Goal: Task Accomplishment & Management: Manage account settings

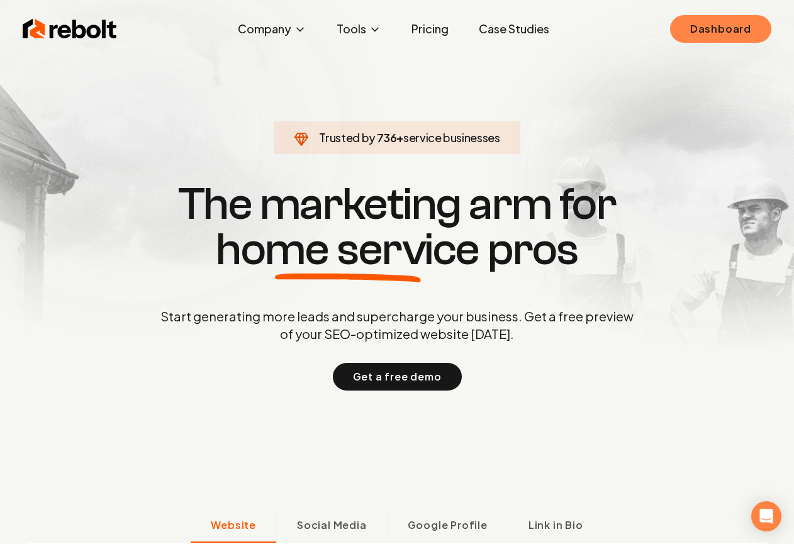
click at [680, 30] on link "Dashboard" at bounding box center [720, 29] width 101 height 28
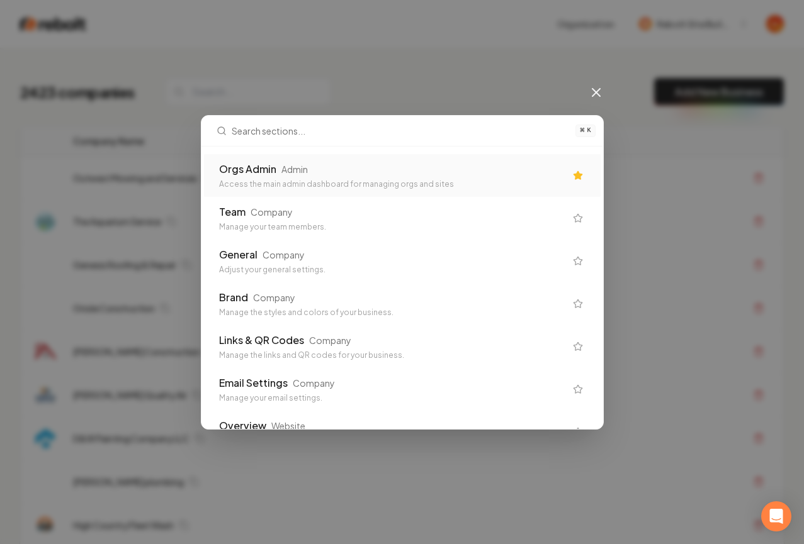
click at [407, 172] on div "Orgs Admin Admin" at bounding box center [392, 169] width 346 height 15
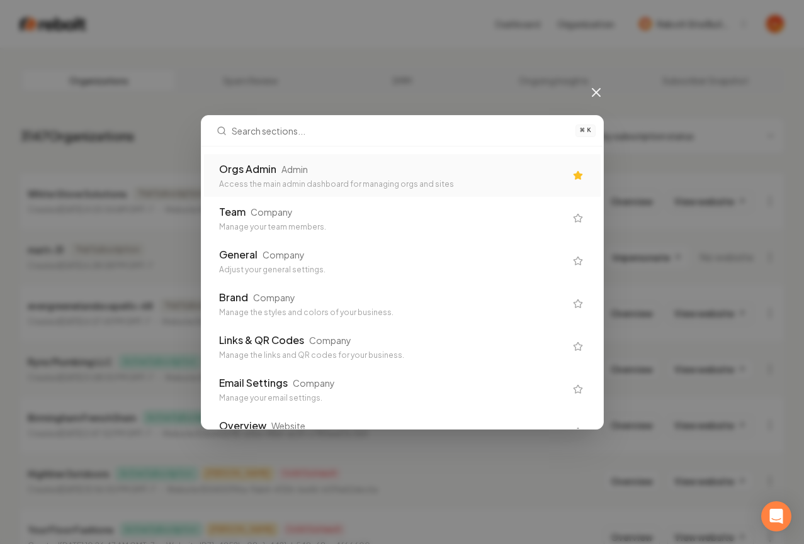
drag, startPoint x: 197, startPoint y: 71, endPoint x: 145, endPoint y: 47, distance: 57.7
click at [196, 70] on div "⌘ K Orgs Admin Admin Access the main admin dashboard for managing orgs and site…" at bounding box center [402, 272] width 804 height 544
click at [72, 20] on div "⌘ K Orgs Admin Admin Access the main admin dashboard for managing orgs and site…" at bounding box center [402, 272] width 804 height 544
drag, startPoint x: 611, startPoint y: 89, endPoint x: 595, endPoint y: 88, distance: 15.7
click at [603, 89] on div "⌘ K Orgs Admin Admin Access the main admin dashboard for managing orgs and site…" at bounding box center [402, 272] width 804 height 544
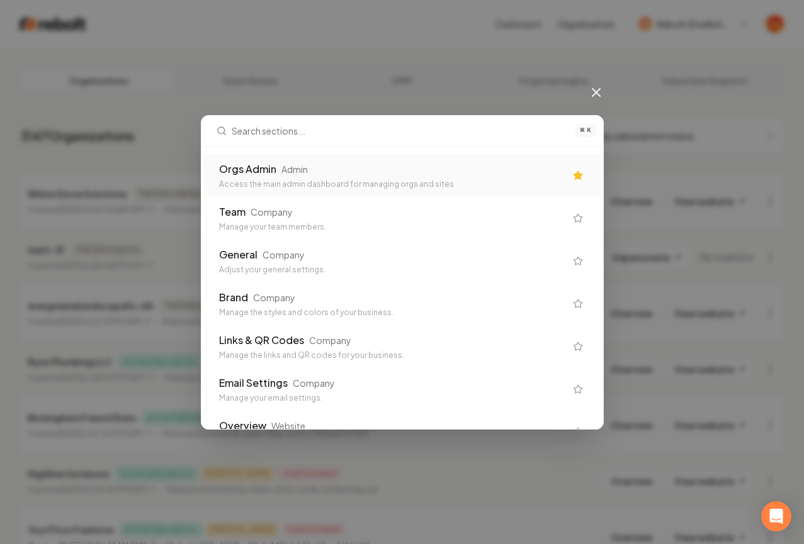
click at [594, 89] on icon at bounding box center [596, 92] width 15 height 15
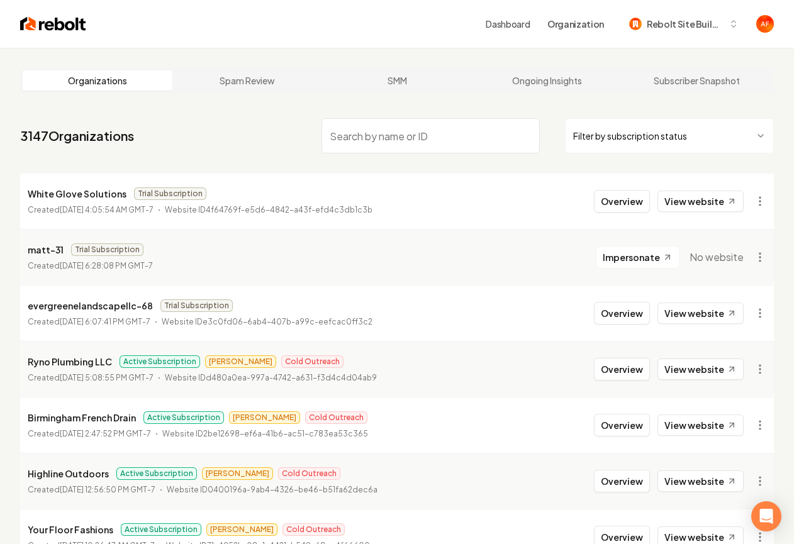
click at [40, 33] on div "Dashboard Organization Rebolt Site Builder" at bounding box center [397, 24] width 794 height 48
click at [49, 24] on img at bounding box center [53, 24] width 66 height 18
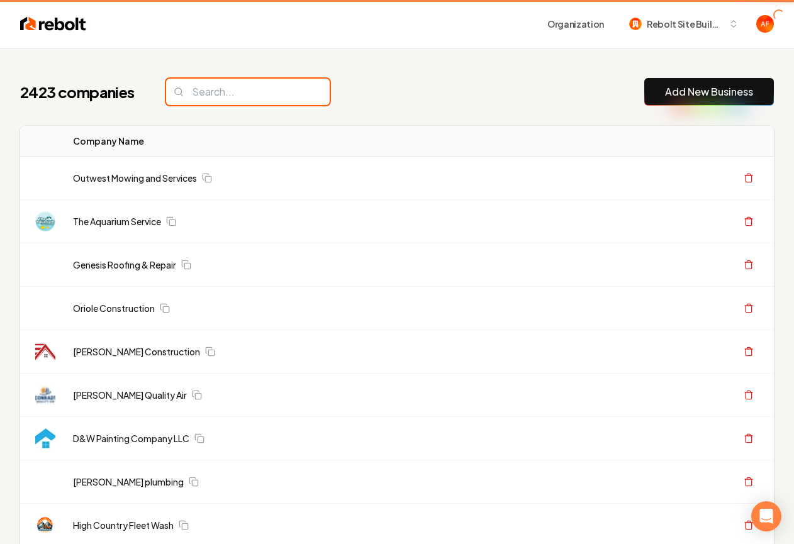
click at [226, 94] on input "search" at bounding box center [248, 92] width 164 height 26
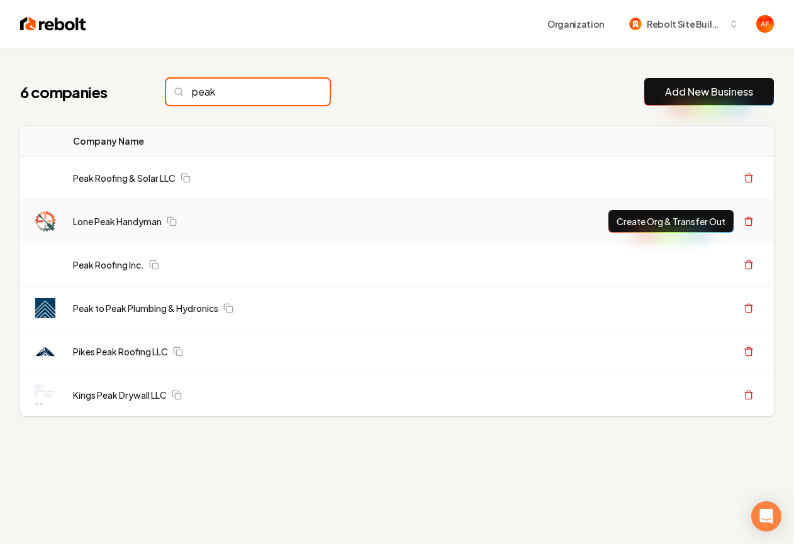
type input "peak"
click at [295, 98] on input "peak" at bounding box center [248, 92] width 164 height 26
click at [294, 94] on input "peak" at bounding box center [248, 92] width 164 height 26
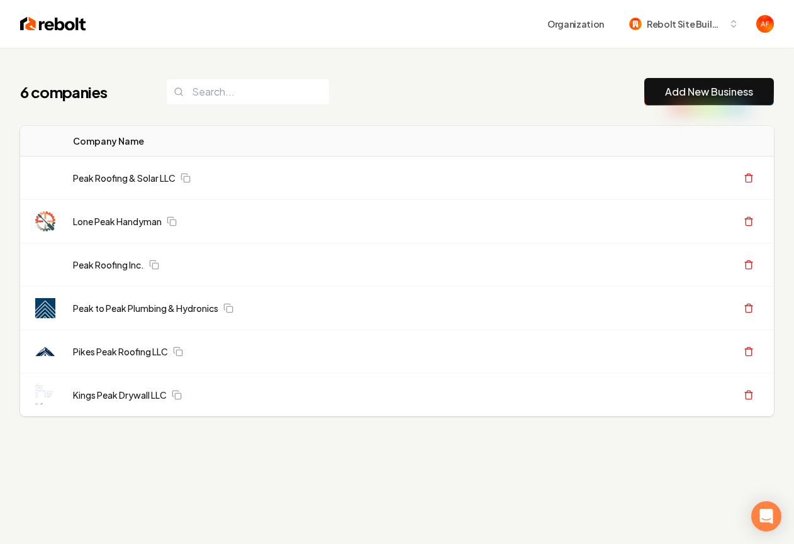
click at [240, 38] on div "Organization Rebolt Site Builder" at bounding box center [397, 24] width 794 height 48
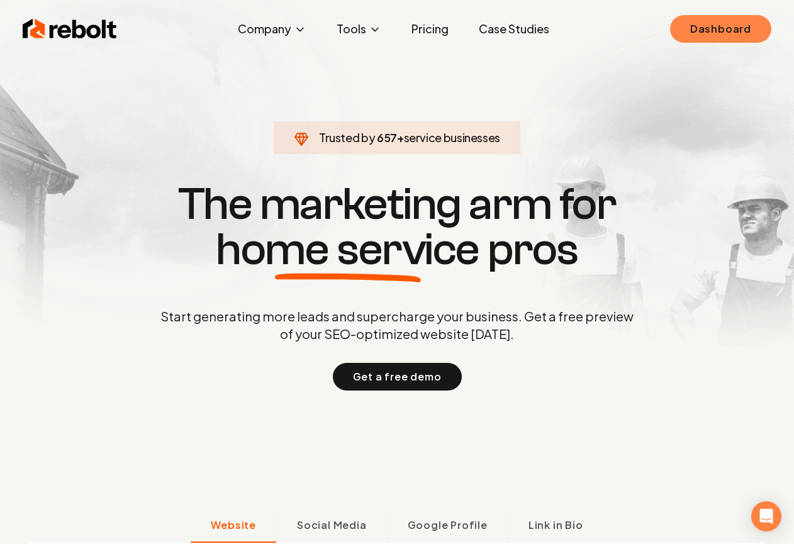
click at [757, 26] on link "Dashboard" at bounding box center [720, 29] width 101 height 28
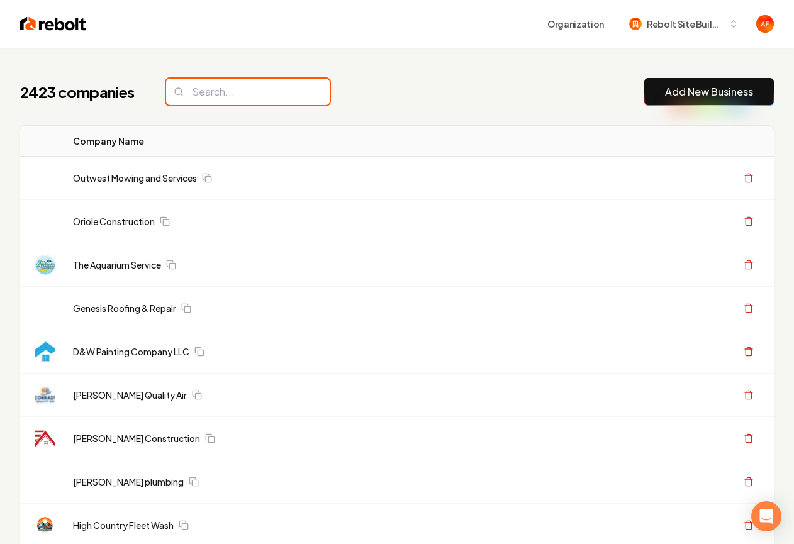
click at [289, 92] on input "search" at bounding box center [248, 92] width 164 height 26
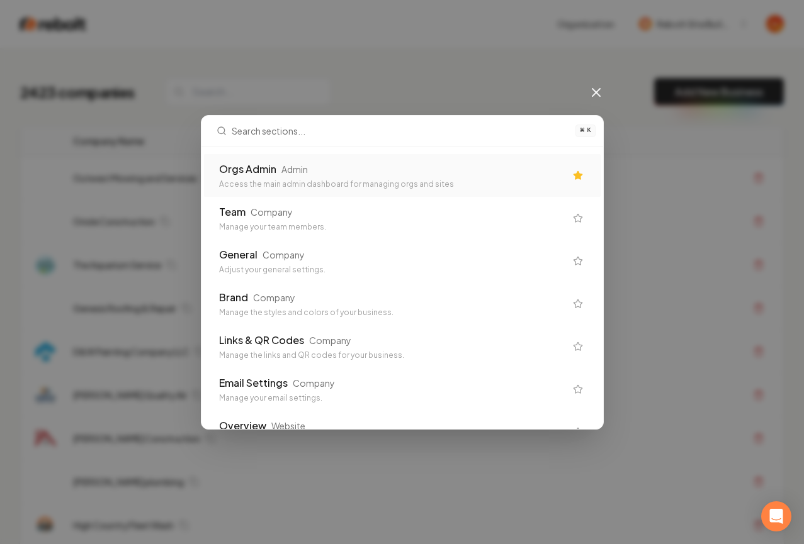
click at [356, 174] on div "Orgs Admin Admin" at bounding box center [392, 169] width 346 height 15
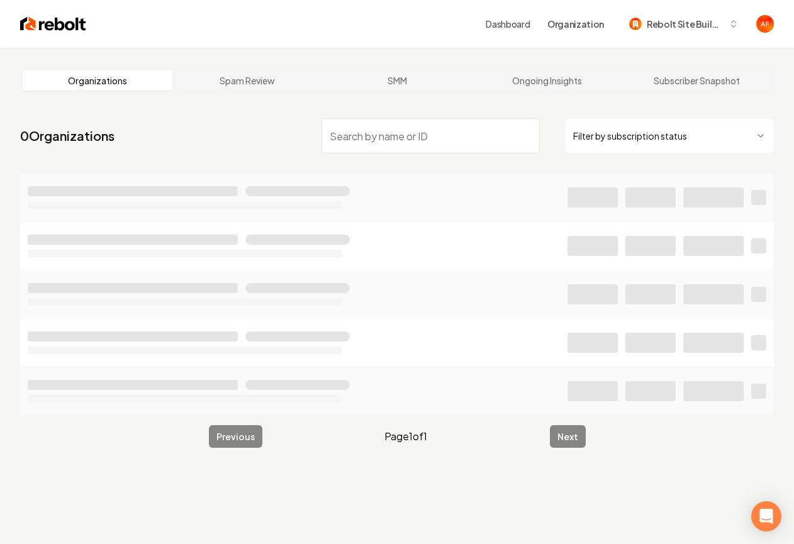
click at [406, 141] on input "search" at bounding box center [431, 135] width 218 height 35
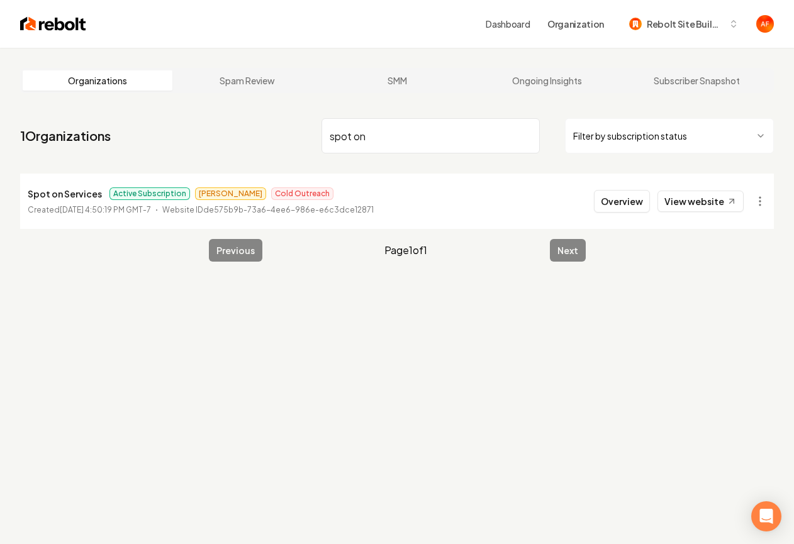
type input "spot on"
drag, startPoint x: 43, startPoint y: 210, endPoint x: 133, endPoint y: 204, distance: 90.2
click at [133, 204] on p "Created [DATE] 4:50:19 PM GMT-7" at bounding box center [89, 210] width 123 height 13
click at [701, 194] on link "View website" at bounding box center [701, 201] width 86 height 21
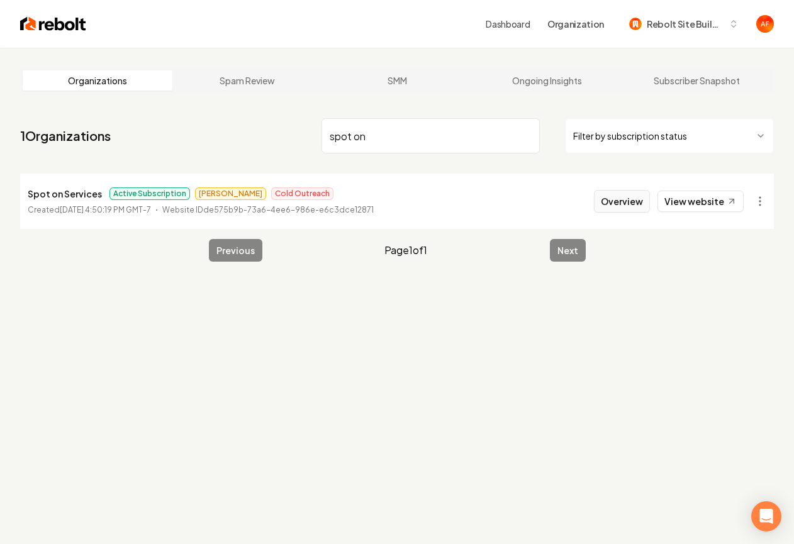
click at [637, 195] on button "Overview" at bounding box center [622, 201] width 56 height 23
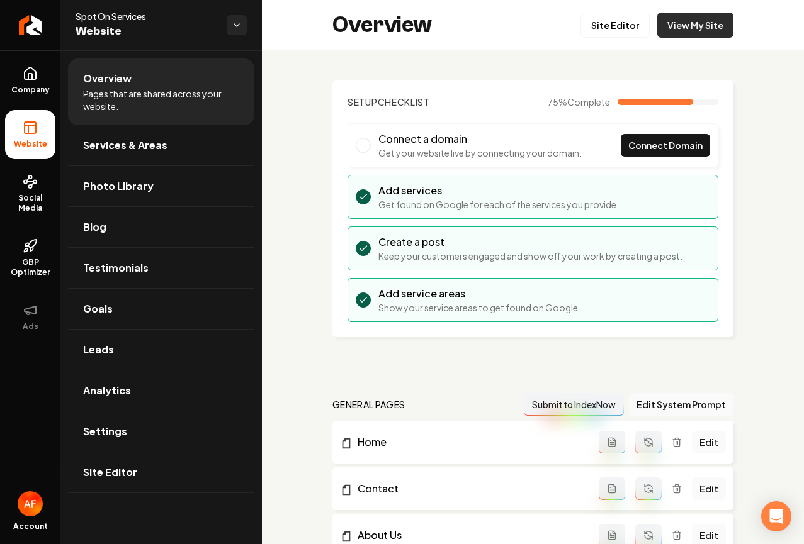
click at [710, 22] on link "View My Site" at bounding box center [695, 25] width 76 height 25
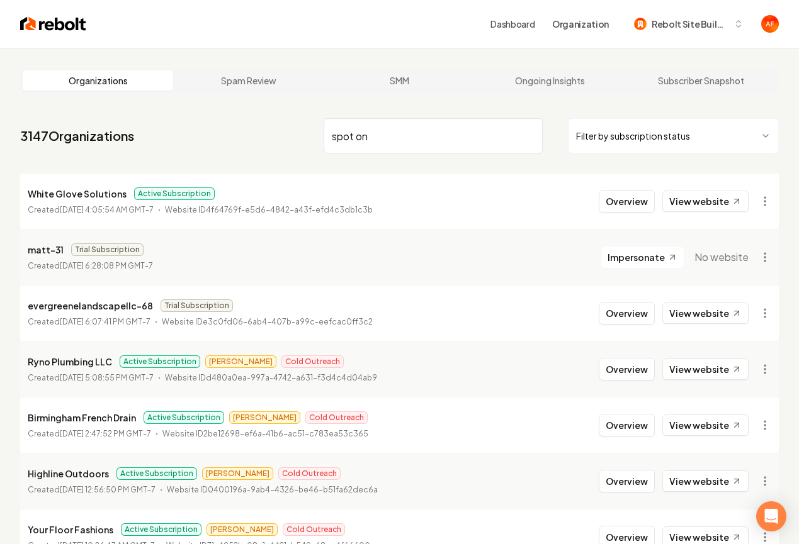
click at [367, 144] on input "spot on" at bounding box center [433, 135] width 219 height 35
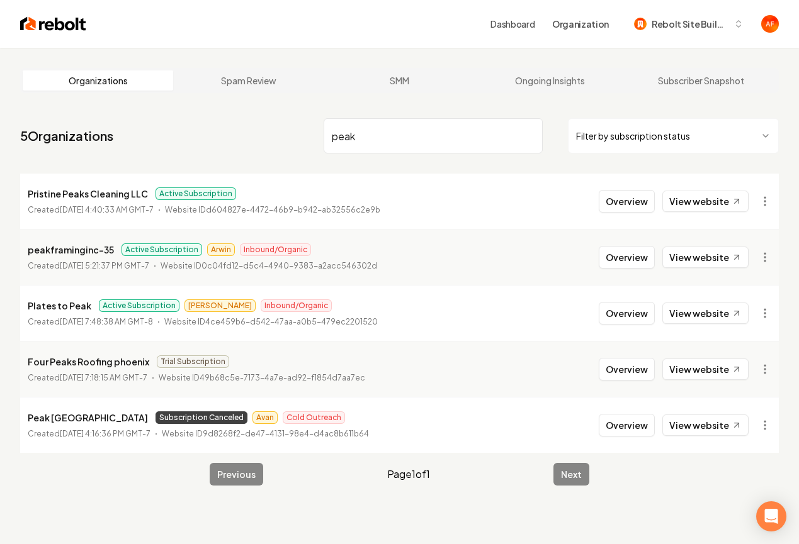
type input "peak"
click at [31, 26] on img at bounding box center [53, 24] width 66 height 18
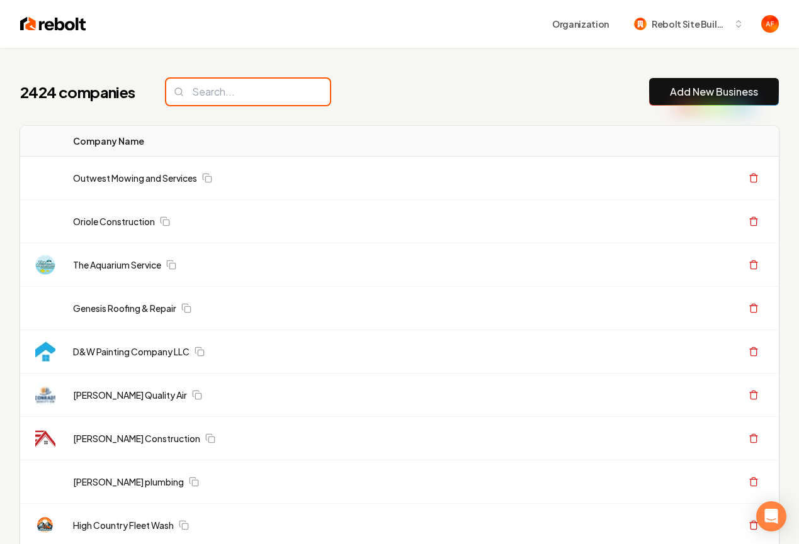
click at [228, 81] on input "search" at bounding box center [248, 92] width 164 height 26
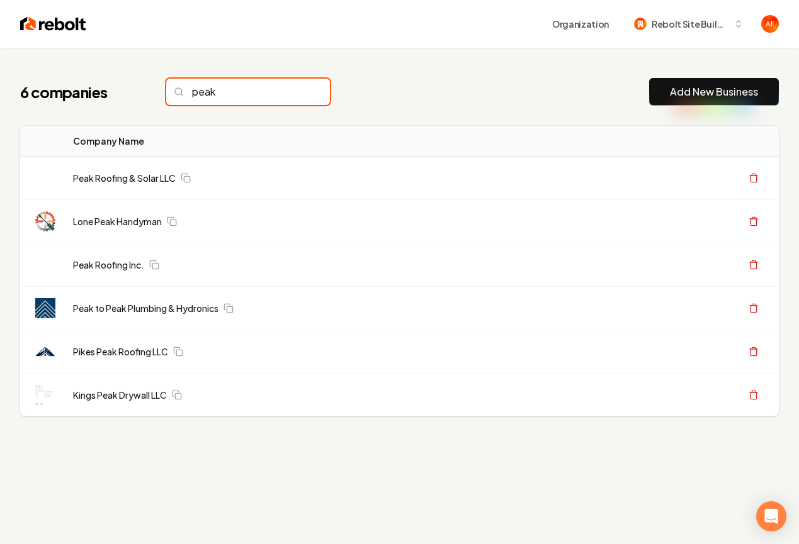
type input "peak"
click at [293, 89] on input "peak" at bounding box center [248, 92] width 164 height 26
click at [38, 34] on div "Organization Rebolt Site Builder" at bounding box center [399, 24] width 799 height 48
click at [38, 31] on img at bounding box center [53, 24] width 66 height 18
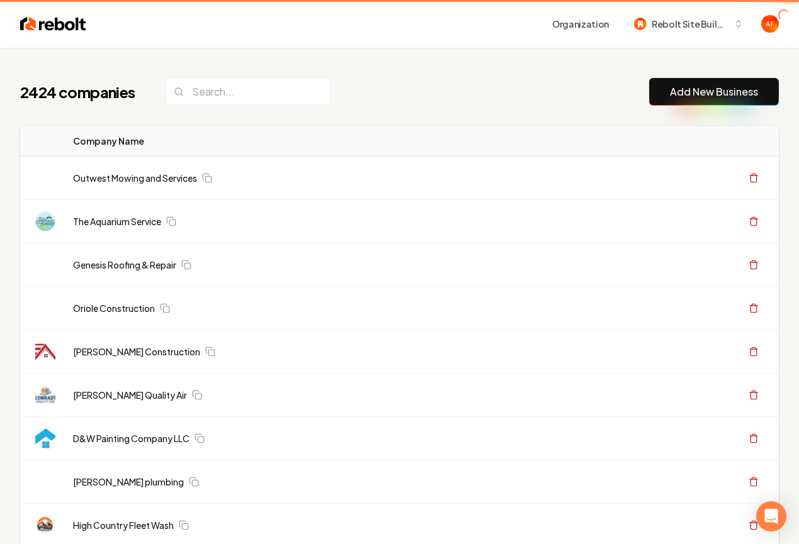
click at [168, 9] on div "Organization Rebolt Site Builder" at bounding box center [399, 24] width 799 height 48
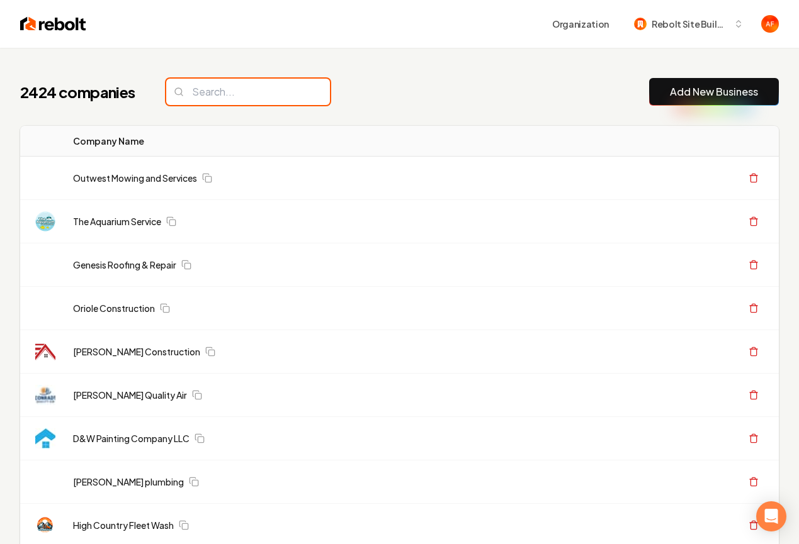
click at [188, 84] on input "search" at bounding box center [248, 92] width 164 height 26
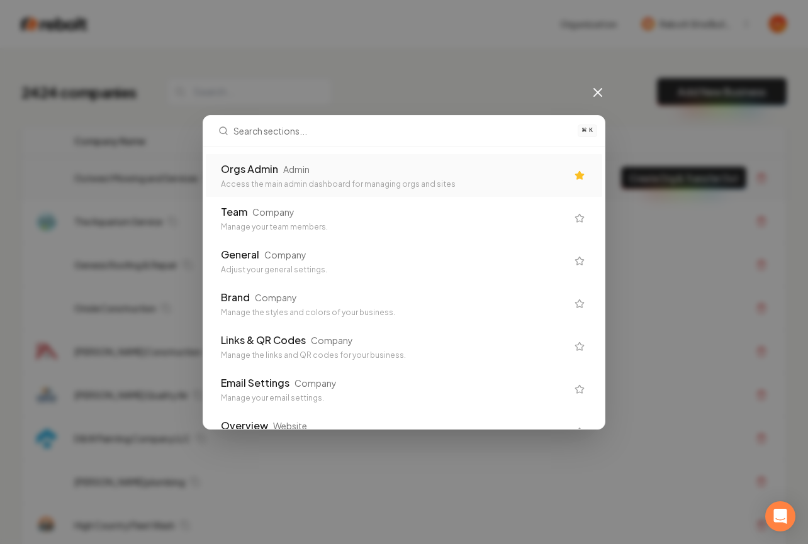
click at [295, 179] on div "Access the main admin dashboard for managing orgs and sites" at bounding box center [394, 184] width 346 height 10
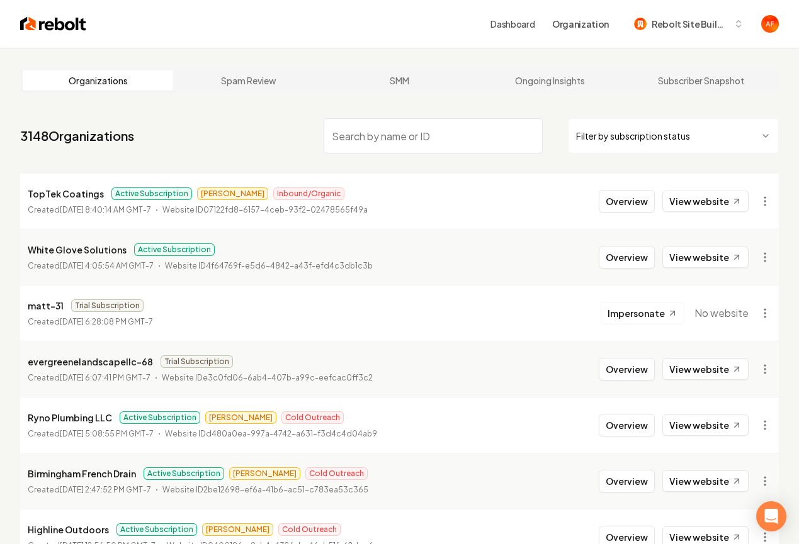
click at [694, 183] on li "TopTek Coatings Active Subscription James Inbound/Organic Created September 18,…" at bounding box center [399, 201] width 758 height 55
click at [694, 196] on link "View website" at bounding box center [705, 201] width 86 height 21
click at [668, 252] on link "View website" at bounding box center [705, 257] width 86 height 21
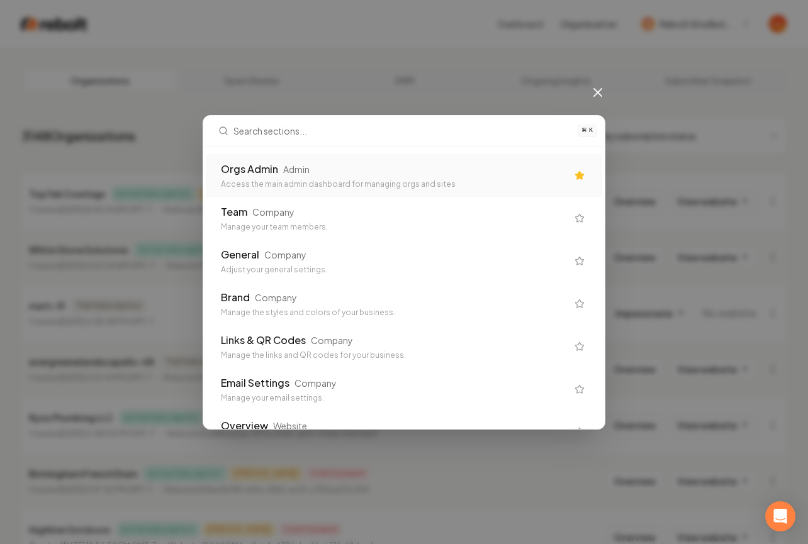
click at [594, 90] on icon at bounding box center [597, 92] width 15 height 15
click at [341, 174] on div "Orgs Admin Admin" at bounding box center [394, 169] width 346 height 15
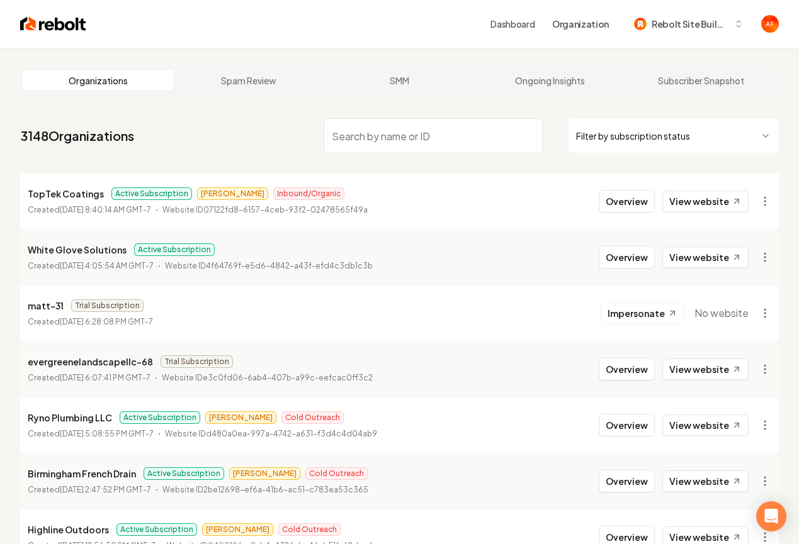
click at [51, 26] on img at bounding box center [53, 24] width 66 height 18
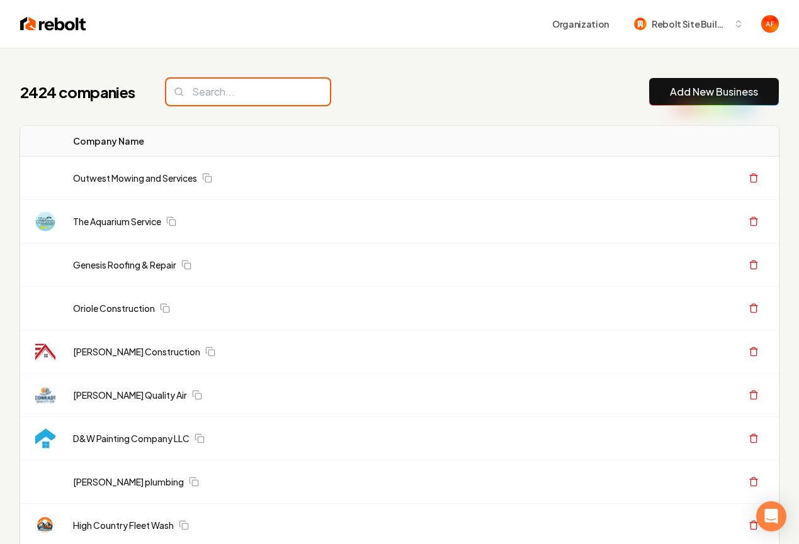
click at [245, 94] on input "search" at bounding box center [248, 92] width 164 height 26
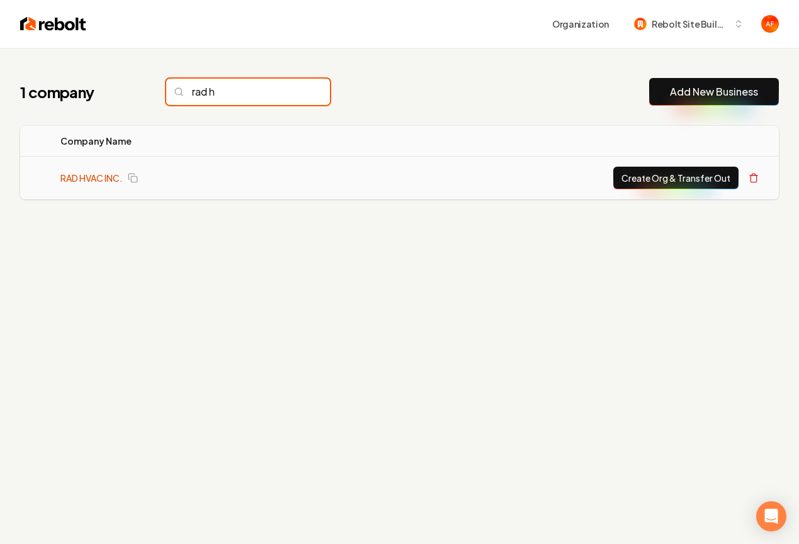
type input "rad h"
click at [109, 174] on link "RAD HVAC INC." at bounding box center [91, 178] width 62 height 13
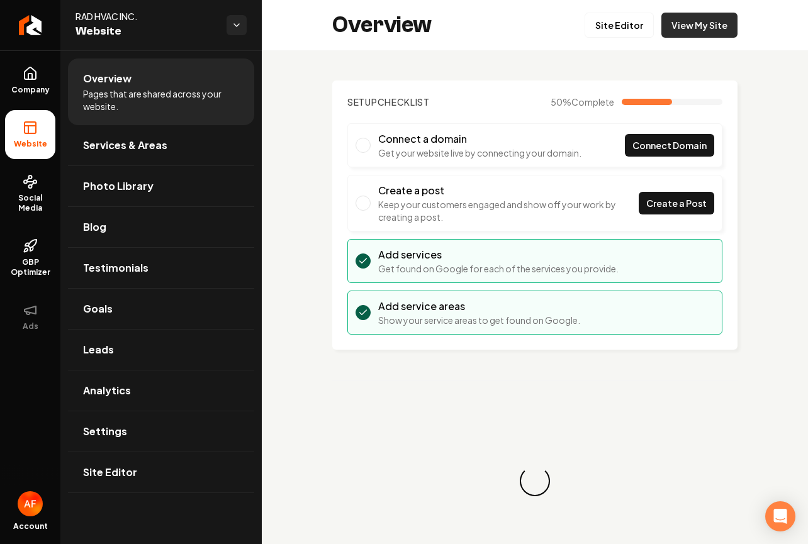
click at [726, 23] on link "View My Site" at bounding box center [700, 25] width 76 height 25
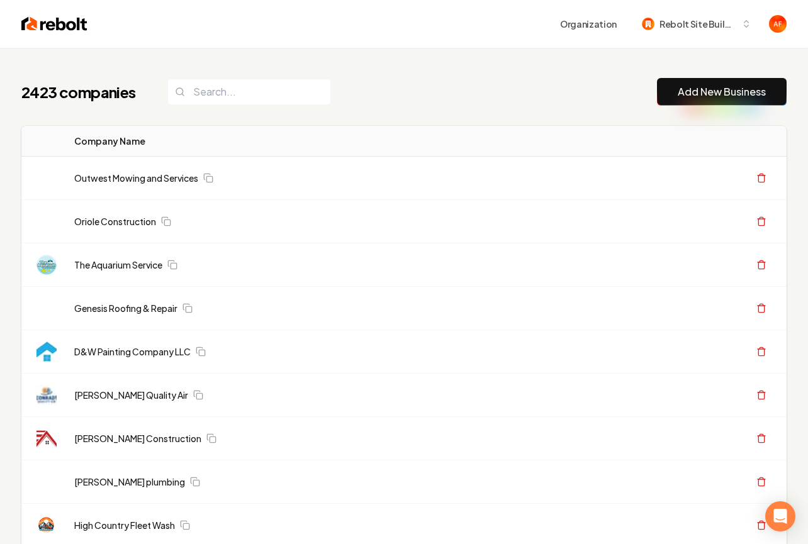
click at [239, 89] on input "search" at bounding box center [249, 92] width 164 height 26
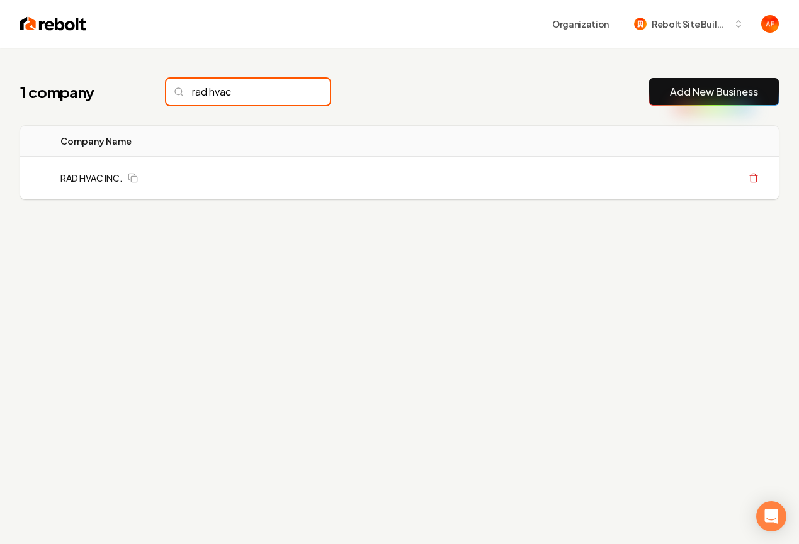
type input "rad hvac"
drag, startPoint x: 596, startPoint y: 118, endPoint x: 798, endPoint y: 157, distance: 205.2
click at [606, 119] on div "1 company rad hvac Add New Business Logo Company Name Actions RAD HVAC INC. Cre…" at bounding box center [399, 164] width 799 height 232
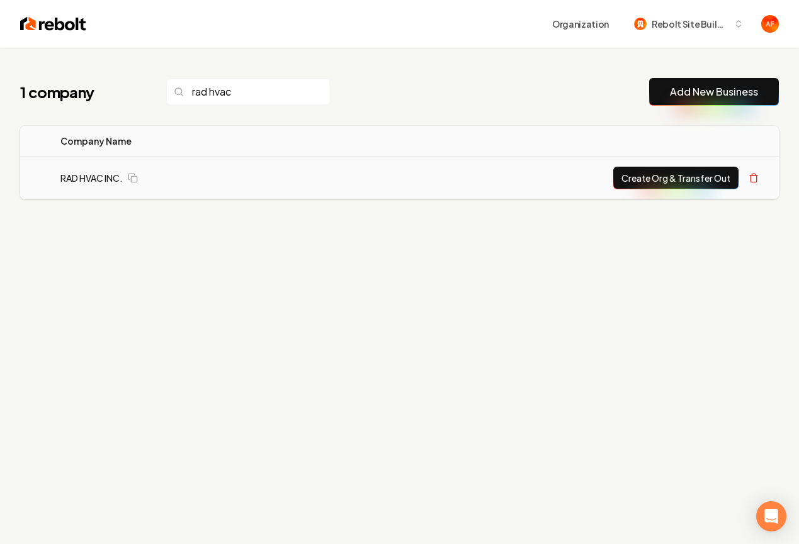
click at [666, 172] on button "Create Org & Transfer Out" at bounding box center [675, 178] width 125 height 23
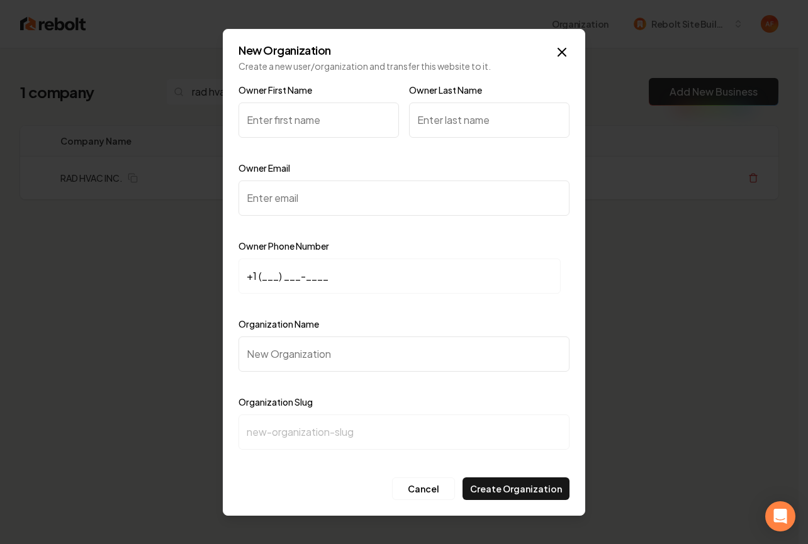
click at [253, 126] on input "Owner First Name" at bounding box center [319, 120] width 161 height 35
type input "Robert"
click at [273, 205] on input "Owner Email" at bounding box center [404, 198] width 331 height 35
paste input "robmd424@gmail.com"
type input "robmd424@gmail.com"
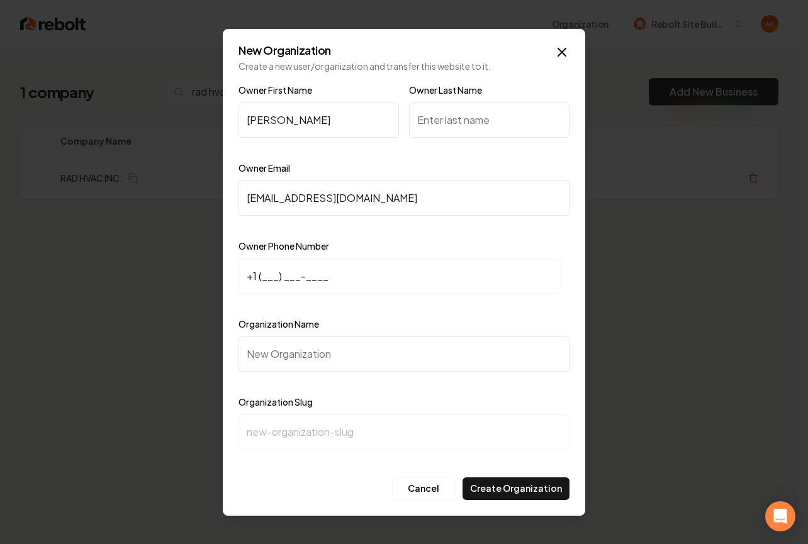
click at [262, 277] on input "+1 (___) ___-____" at bounding box center [400, 276] width 322 height 35
paste input "760) 693-3436"
type input "+1 (760) 693-3436"
click at [259, 354] on input "Organization Name" at bounding box center [404, 354] width 331 height 35
paste input "RAD HVAC INC."
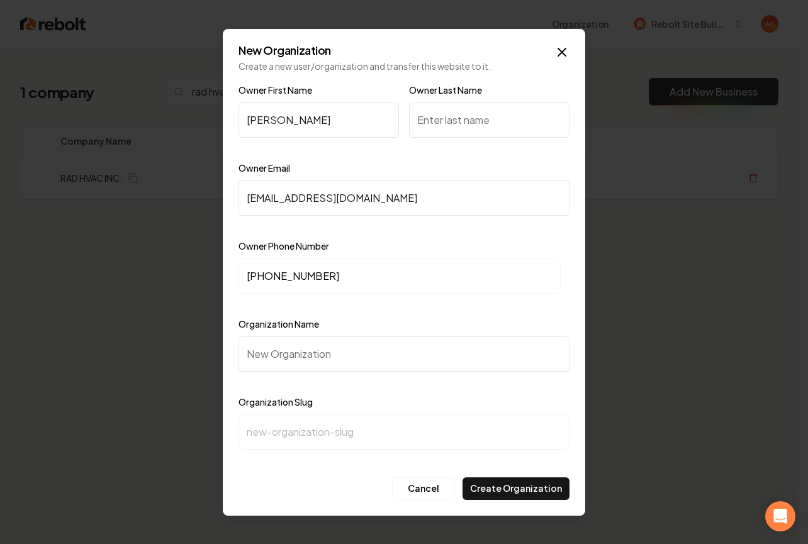
type input "RAD HVAC INC."
type input "rad-hvac-inc"
type input "RAD HVAC INC."
click at [432, 121] on input "Owner Last Name" at bounding box center [489, 120] width 161 height 35
click at [476, 125] on input "Owner Last Name" at bounding box center [489, 120] width 161 height 35
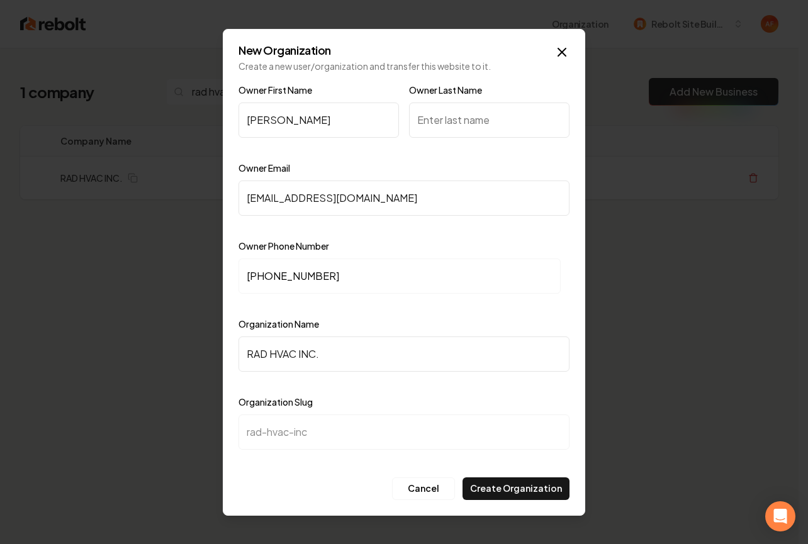
click at [450, 121] on input "Owner Last Name" at bounding box center [489, 120] width 161 height 35
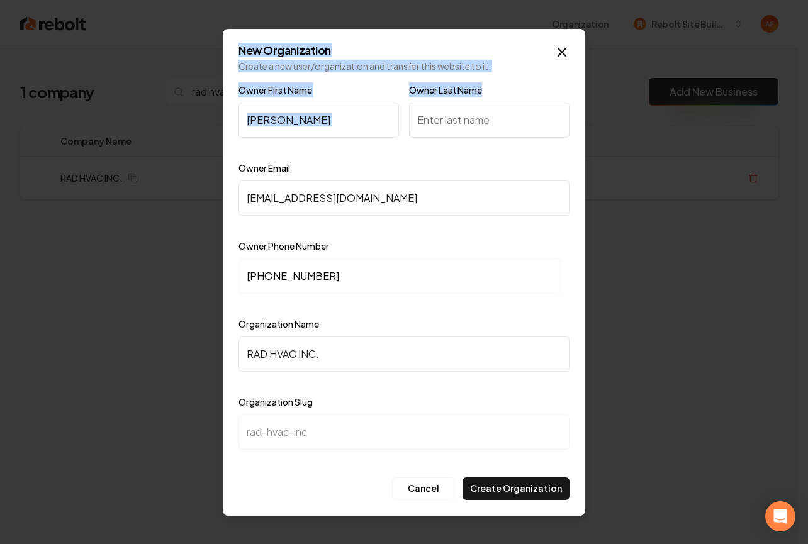
drag, startPoint x: 495, startPoint y: 89, endPoint x: 229, endPoint y: 45, distance: 269.8
click at [229, 45] on div "New Organization Create a new user/organization and transfer this website to it…" at bounding box center [404, 272] width 363 height 487
click at [228, 45] on div "New Organization Create a new user/organization and transfer this website to it…" at bounding box center [404, 272] width 363 height 487
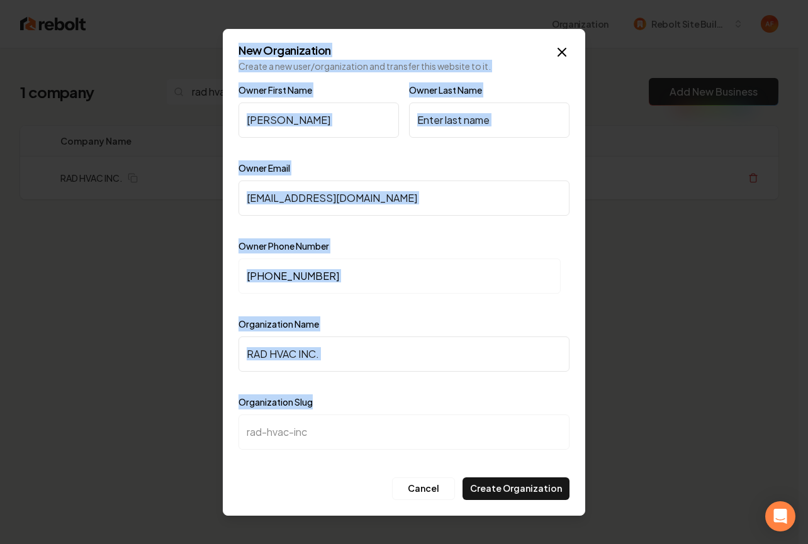
drag, startPoint x: 231, startPoint y: 45, endPoint x: 516, endPoint y: 397, distance: 453.0
click at [519, 400] on div "New Organization Create a new user/organization and transfer this website to it…" at bounding box center [404, 272] width 363 height 487
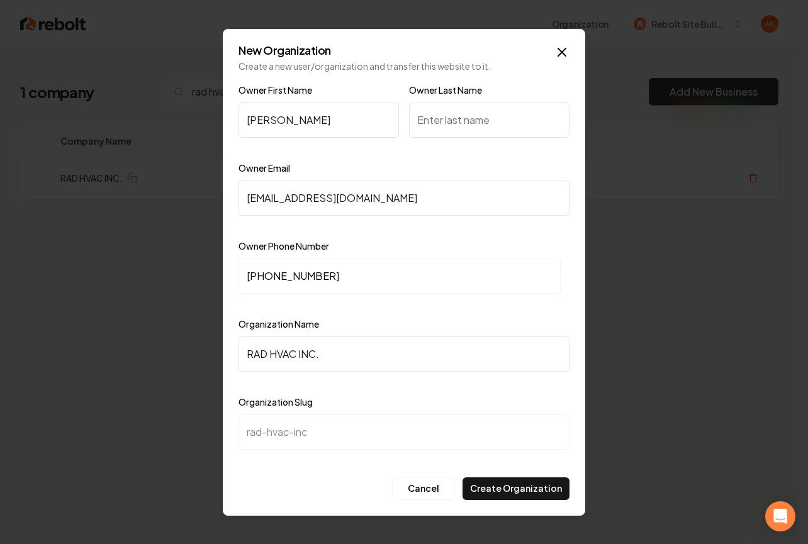
click at [497, 395] on div "Organization Slug rad-hvac-inc" at bounding box center [404, 431] width 331 height 73
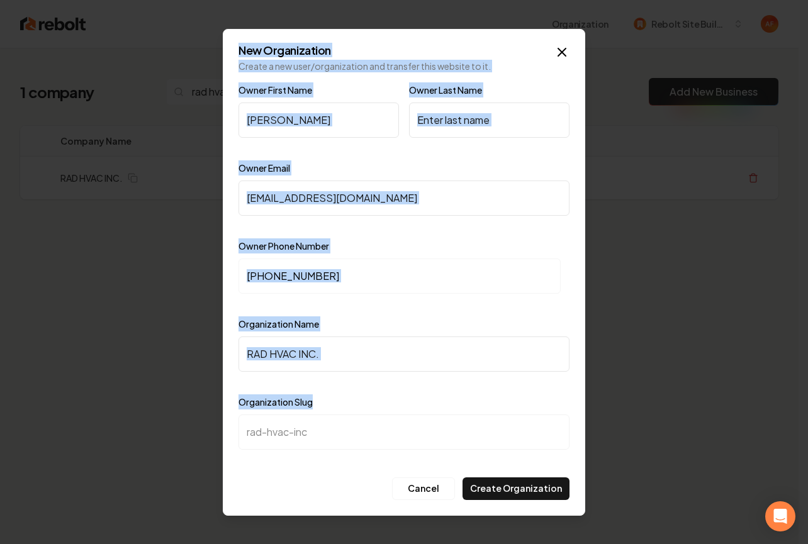
drag, startPoint x: 312, startPoint y: 388, endPoint x: 234, endPoint y: 43, distance: 352.9
click at [232, 45] on div "New Organization Create a new user/organization and transfer this website to it…" at bounding box center [404, 272] width 363 height 487
click at [234, 43] on div "New Organization Create a new user/organization and transfer this website to it…" at bounding box center [404, 272] width 363 height 487
drag, startPoint x: 234, startPoint y: 43, endPoint x: 557, endPoint y: 457, distance: 524.7
click at [568, 456] on div "New Organization Create a new user/organization and transfer this website to it…" at bounding box center [404, 272] width 363 height 487
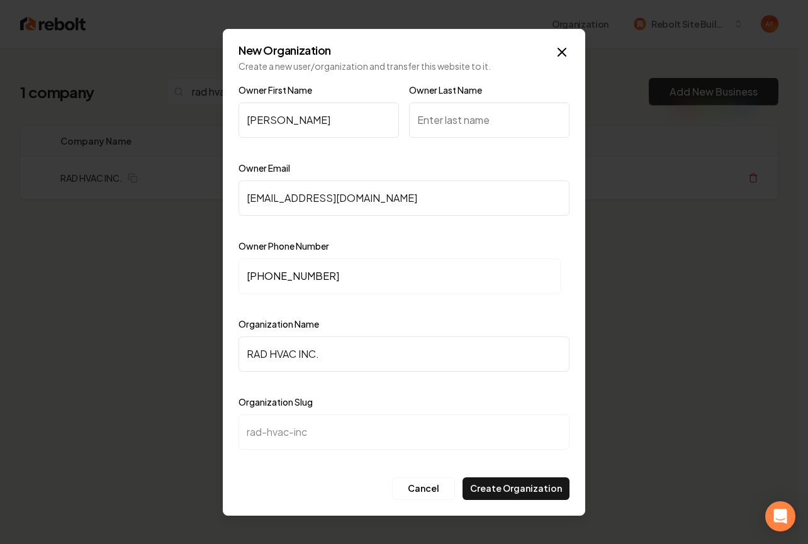
click at [556, 456] on div at bounding box center [404, 461] width 331 height 13
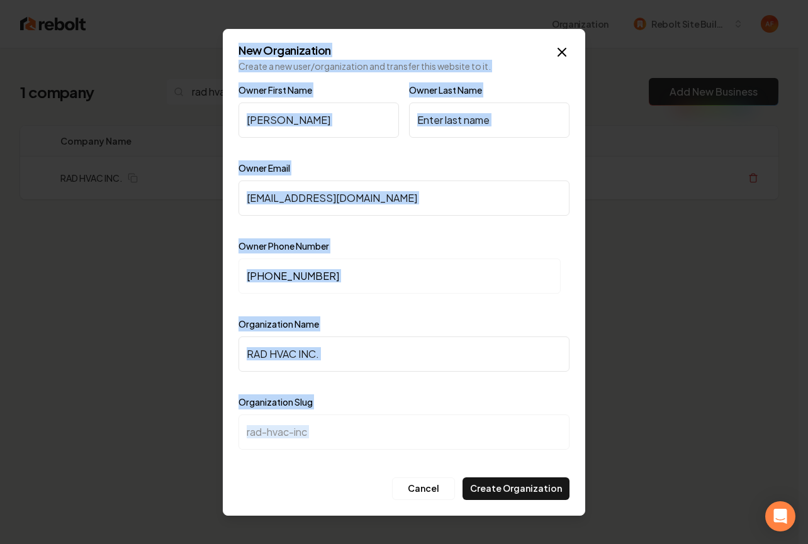
drag, startPoint x: 536, startPoint y: 443, endPoint x: 240, endPoint y: 40, distance: 499.8
click at [244, 33] on div "New Organization Create a new user/organization and transfer this website to it…" at bounding box center [404, 272] width 363 height 487
click at [239, 41] on div "New Organization Create a new user/organization and transfer this website to it…" at bounding box center [404, 272] width 363 height 487
drag, startPoint x: 234, startPoint y: 45, endPoint x: 524, endPoint y: 454, distance: 501.2
click at [524, 454] on div "New Organization Create a new user/organization and transfer this website to it…" at bounding box center [404, 272] width 363 height 487
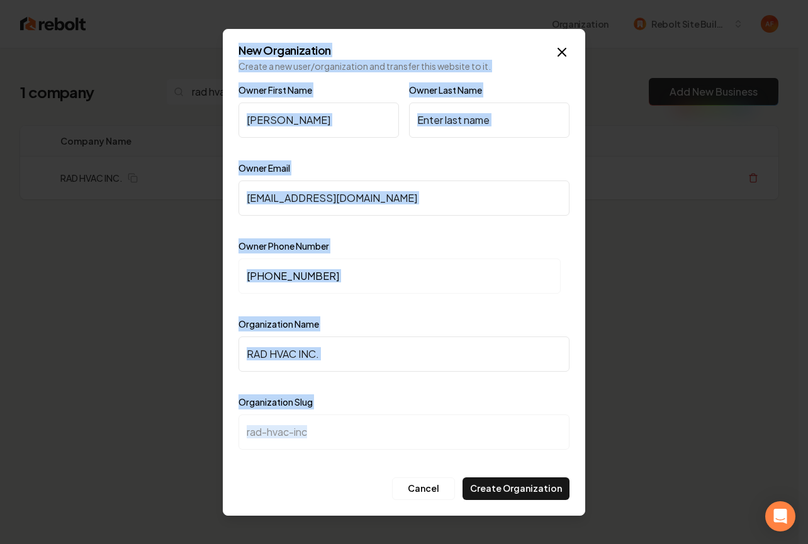
click at [524, 455] on div at bounding box center [404, 461] width 331 height 13
drag, startPoint x: 237, startPoint y: 48, endPoint x: 557, endPoint y: 463, distance: 523.3
click at [557, 463] on div "New Organization Create a new user/organization and transfer this website to it…" at bounding box center [404, 272] width 363 height 487
click at [557, 458] on div at bounding box center [404, 461] width 331 height 13
drag, startPoint x: 557, startPoint y: 458, endPoint x: 237, endPoint y: 39, distance: 527.2
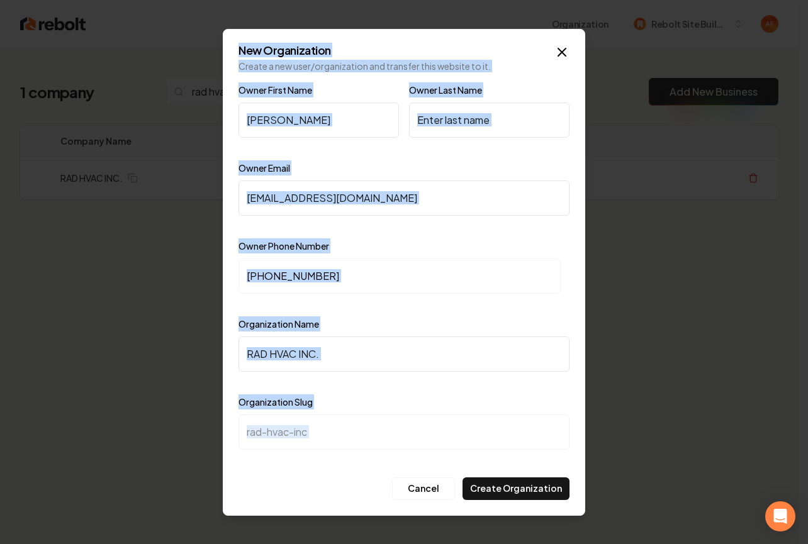
click at [237, 30] on div "New Organization Create a new user/organization and transfer this website to it…" at bounding box center [404, 272] width 363 height 487
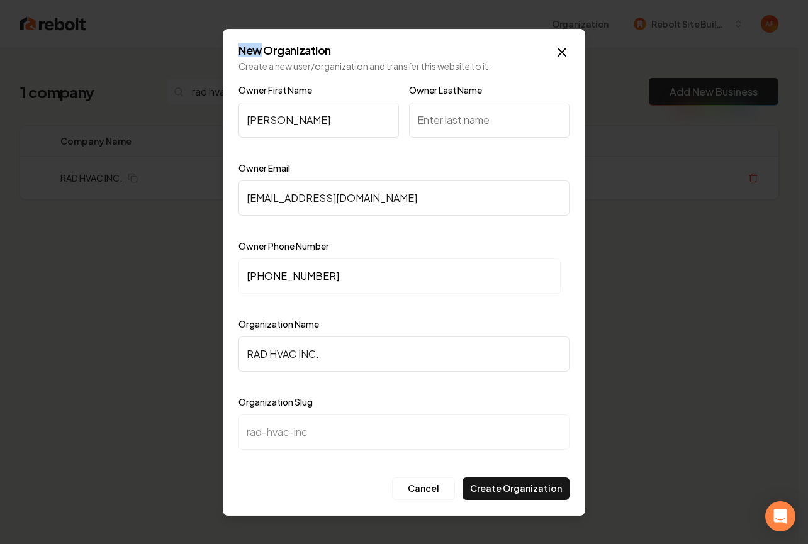
click at [233, 48] on div "New Organization Create a new user/organization and transfer this website to it…" at bounding box center [404, 272] width 363 height 487
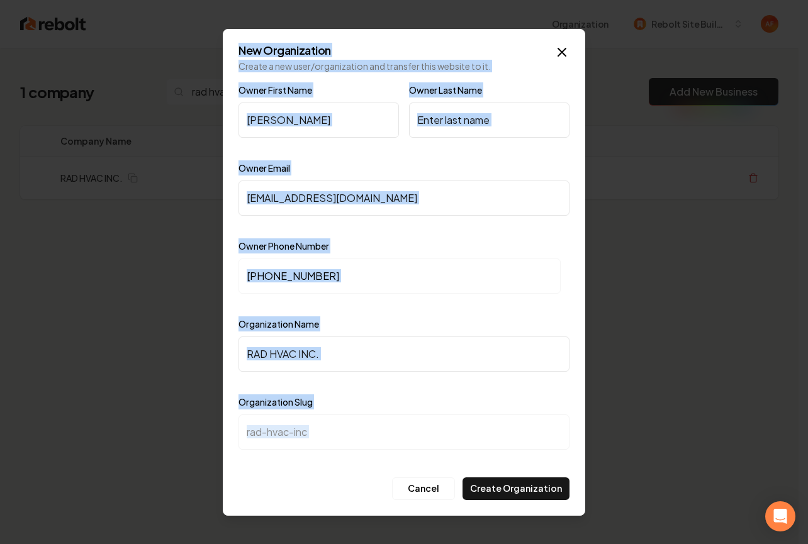
drag, startPoint x: 233, startPoint y: 48, endPoint x: 539, endPoint y: 458, distance: 511.4
click at [539, 459] on div "New Organization Create a new user/organization and transfer this website to it…" at bounding box center [404, 272] width 363 height 487
click at [539, 458] on div at bounding box center [404, 461] width 331 height 13
drag, startPoint x: 539, startPoint y: 458, endPoint x: 256, endPoint y: 33, distance: 510.6
click at [259, 33] on div "New Organization Create a new user/organization and transfer this website to it…" at bounding box center [404, 272] width 363 height 487
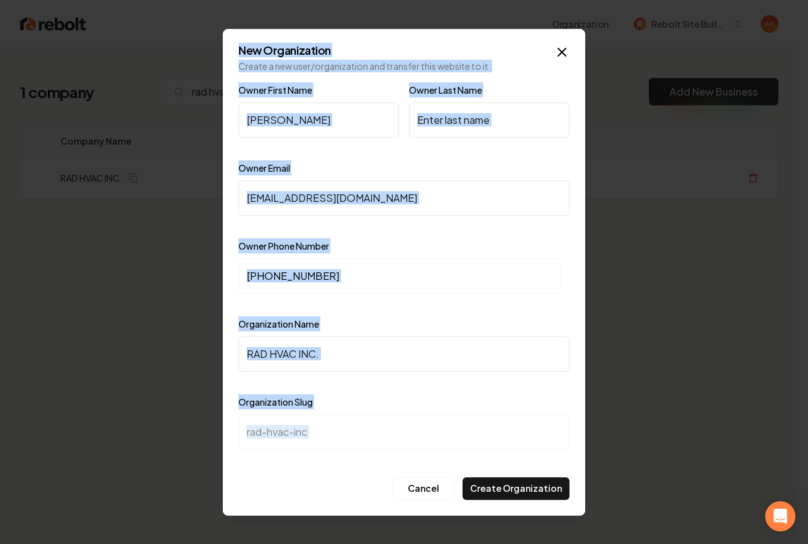
click at [235, 40] on div "New Organization Create a new user/organization and transfer this website to it…" at bounding box center [404, 272] width 363 height 487
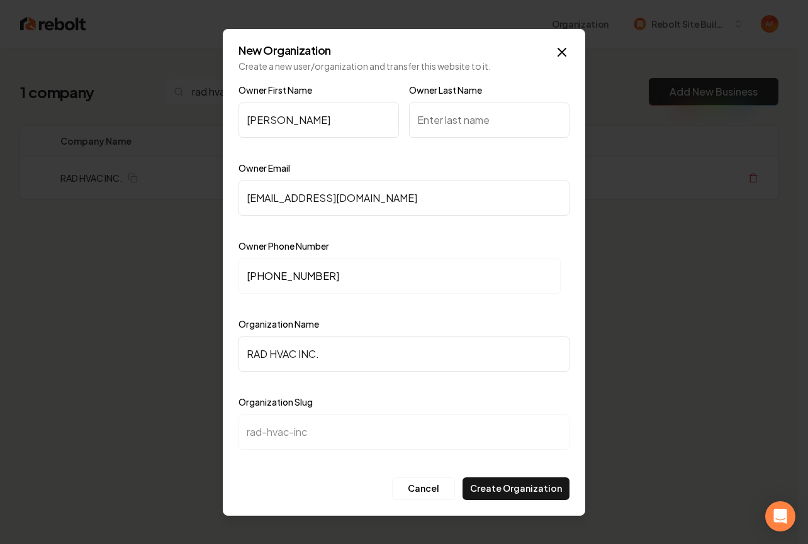
click at [453, 118] on input "Owner Last Name" at bounding box center [489, 120] width 161 height 35
type input "Davis"
click at [436, 157] on div "Owner First Name Robert Owner Last Name Davis" at bounding box center [404, 121] width 331 height 78
click at [405, 168] on div "Owner Email robmd424@gmail.com" at bounding box center [404, 197] width 331 height 73
click at [244, 67] on p "Create a new user/organization and transfer this website to it." at bounding box center [404, 66] width 331 height 13
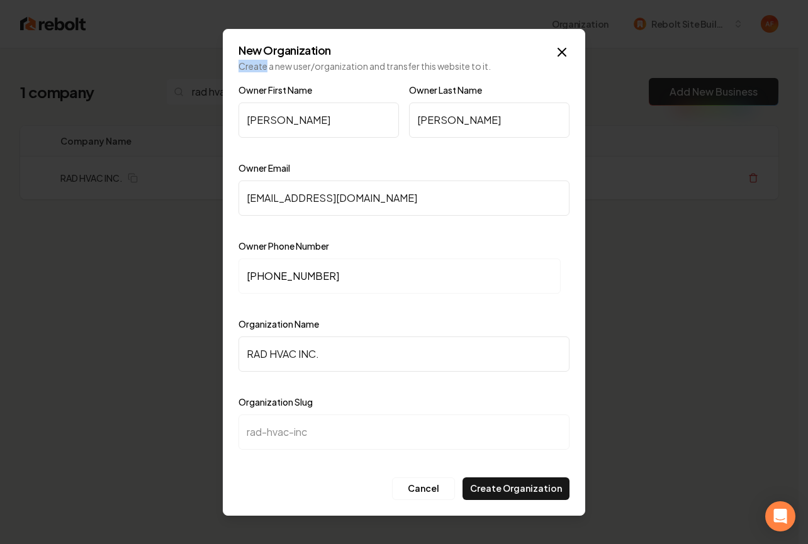
click at [244, 67] on p "Create a new user/organization and transfer this website to it." at bounding box center [404, 66] width 331 height 13
click at [267, 65] on p "Create a new user/organization and transfer this website to it." at bounding box center [404, 66] width 331 height 13
drag, startPoint x: 237, startPoint y: 45, endPoint x: 493, endPoint y: 72, distance: 257.6
click at [493, 72] on div "New Organization Create a new user/organization and transfer this website to it…" at bounding box center [404, 272] width 363 height 487
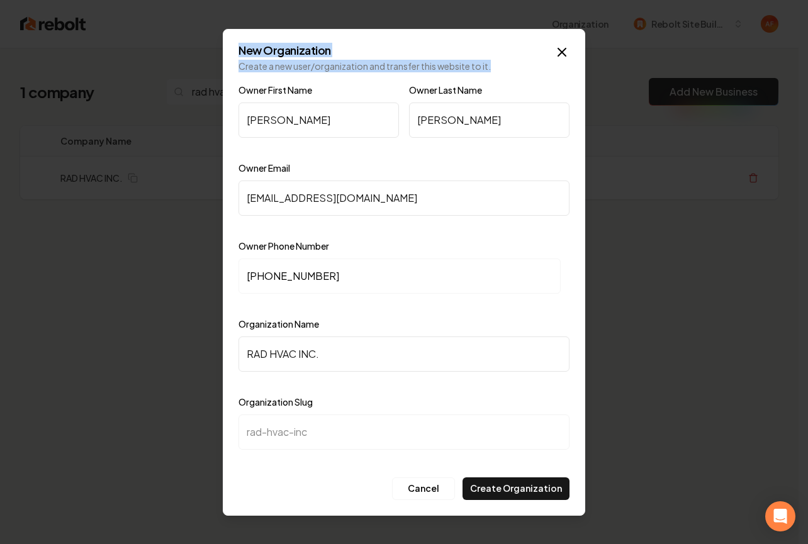
click at [493, 72] on div "New Organization Create a new user/organization and transfer this website to it…" at bounding box center [404, 272] width 363 height 487
click at [461, 319] on div "Organization Name RAD HVAC INC." at bounding box center [404, 353] width 331 height 73
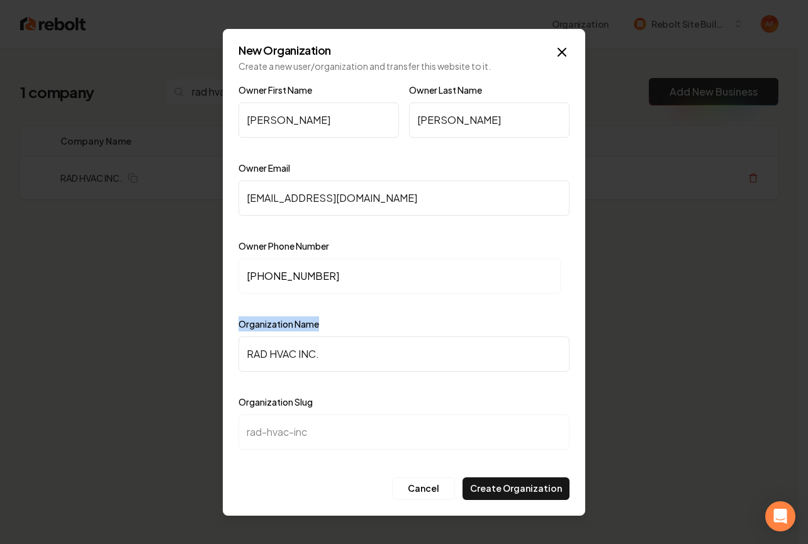
click at [461, 319] on div "Organization Name RAD HVAC INC." at bounding box center [404, 353] width 331 height 73
click at [290, 167] on label "Owner Email" at bounding box center [265, 167] width 52 height 11
click at [290, 181] on input "robmd424@gmail.com" at bounding box center [404, 198] width 331 height 35
click at [290, 167] on label "Owner Email" at bounding box center [265, 167] width 52 height 11
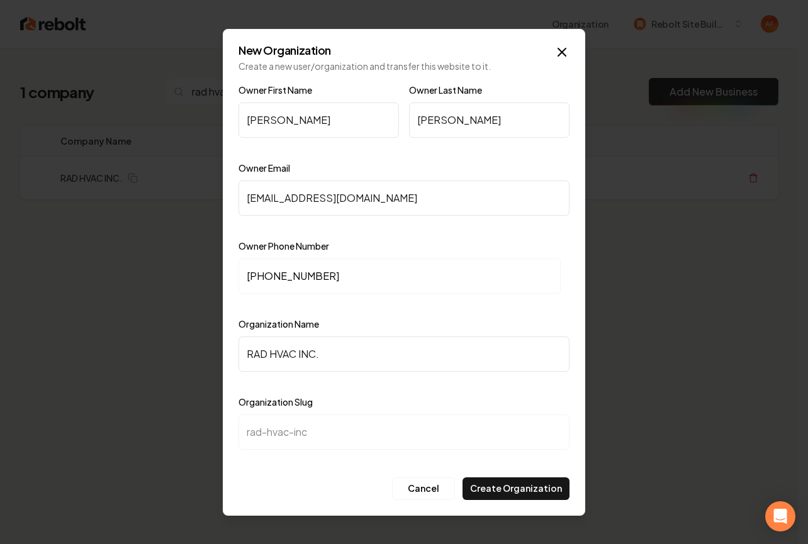
click at [290, 181] on input "robmd424@gmail.com" at bounding box center [404, 198] width 331 height 35
click at [290, 167] on label "Owner Email" at bounding box center [265, 167] width 52 height 11
click at [290, 181] on input "robmd424@gmail.com" at bounding box center [404, 198] width 331 height 35
click at [293, 162] on div "Owner Email robmd424@gmail.com" at bounding box center [404, 197] width 331 height 73
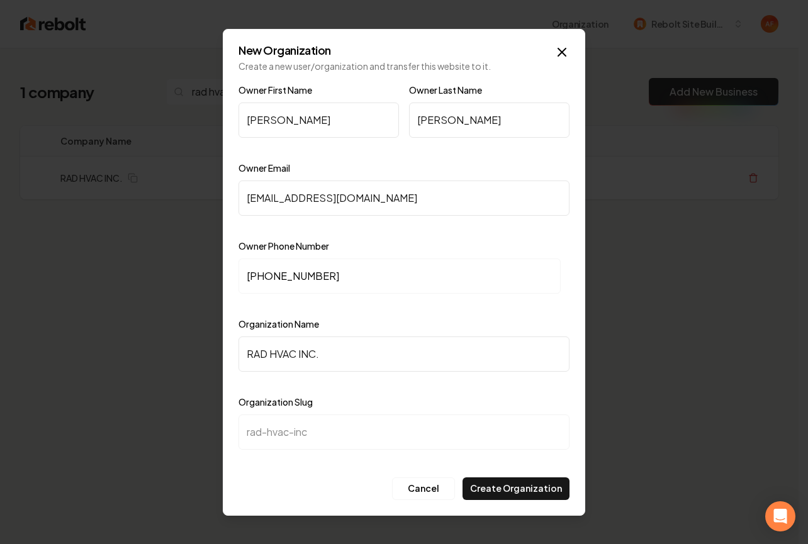
click at [293, 162] on div "Owner Email robmd424@gmail.com" at bounding box center [404, 197] width 331 height 73
click at [308, 63] on p "Create a new user/organization and transfer this website to it." at bounding box center [404, 66] width 331 height 13
click at [308, 54] on h2 "New Organization" at bounding box center [404, 50] width 331 height 11
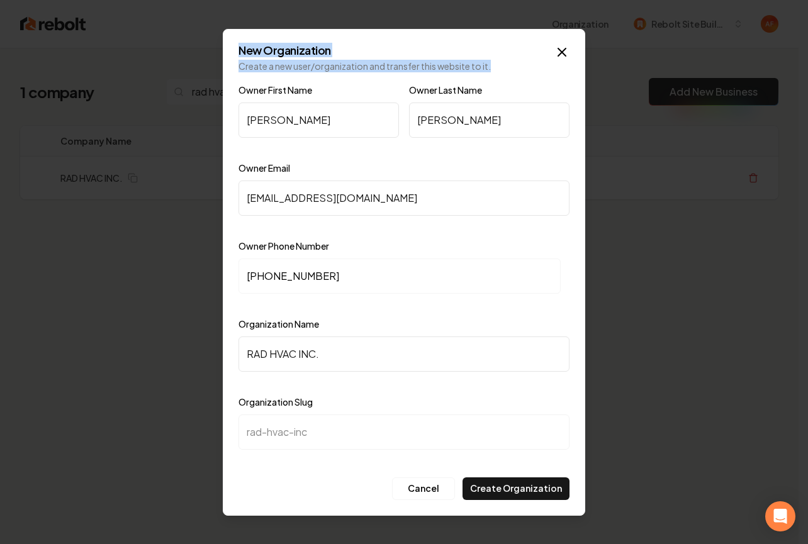
drag, startPoint x: 237, startPoint y: 44, endPoint x: 511, endPoint y: 62, distance: 275.0
click at [511, 62] on div "New Organization Create a new user/organization and transfer this website to it…" at bounding box center [404, 272] width 363 height 487
click at [511, 62] on p "Create a new user/organization and transfer this website to it." at bounding box center [404, 66] width 331 height 13
click at [494, 317] on div "Organization Name RAD HVAC INC." at bounding box center [404, 353] width 331 height 73
click at [502, 383] on div at bounding box center [404, 383] width 331 height 13
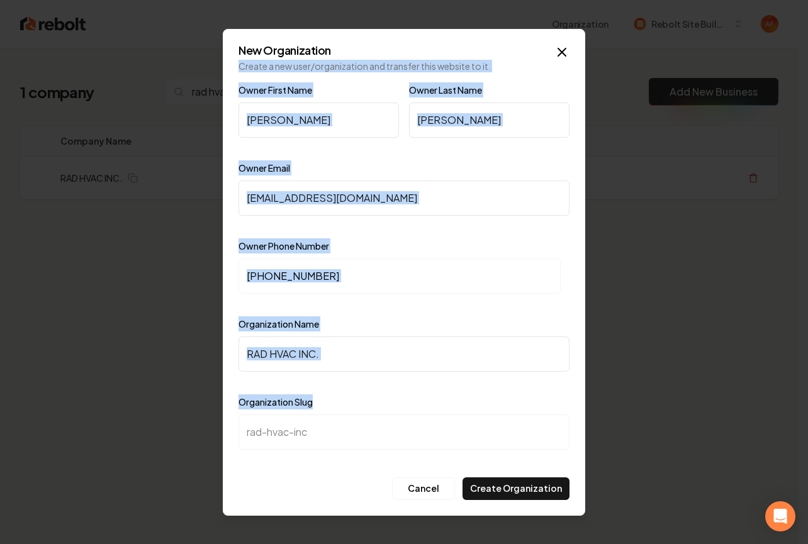
drag, startPoint x: 319, startPoint y: 405, endPoint x: 227, endPoint y: 57, distance: 360.0
click at [223, 60] on div "New Organization Create a new user/organization and transfer this website to it…" at bounding box center [404, 272] width 363 height 487
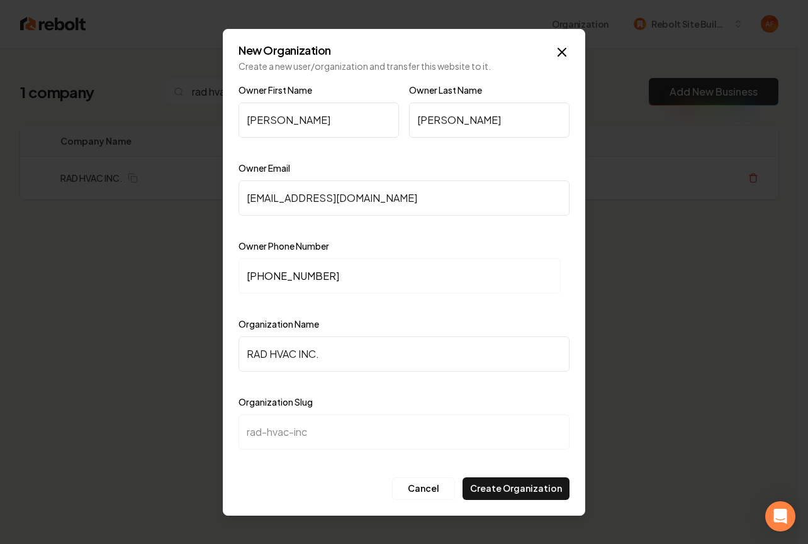
click at [232, 50] on div "New Organization Create a new user/organization and transfer this website to it…" at bounding box center [404, 272] width 363 height 487
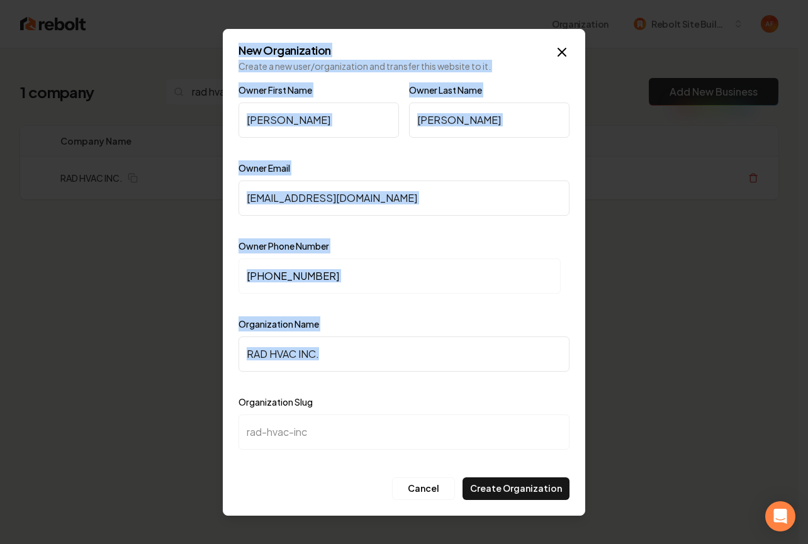
drag, startPoint x: 240, startPoint y: 43, endPoint x: 572, endPoint y: 448, distance: 522.8
click at [572, 448] on div "New Organization Create a new user/organization and transfer this website to it…" at bounding box center [404, 272] width 363 height 487
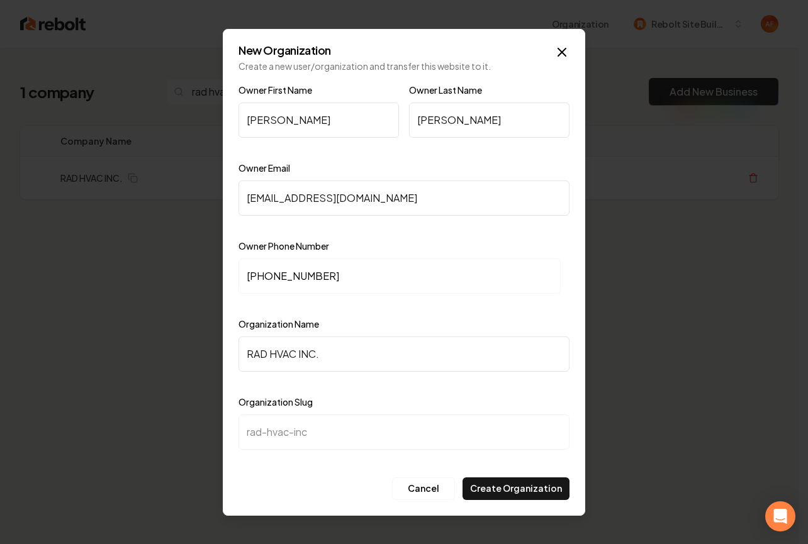
click at [572, 454] on div "New Organization Create a new user/organization and transfer this website to it…" at bounding box center [404, 272] width 363 height 487
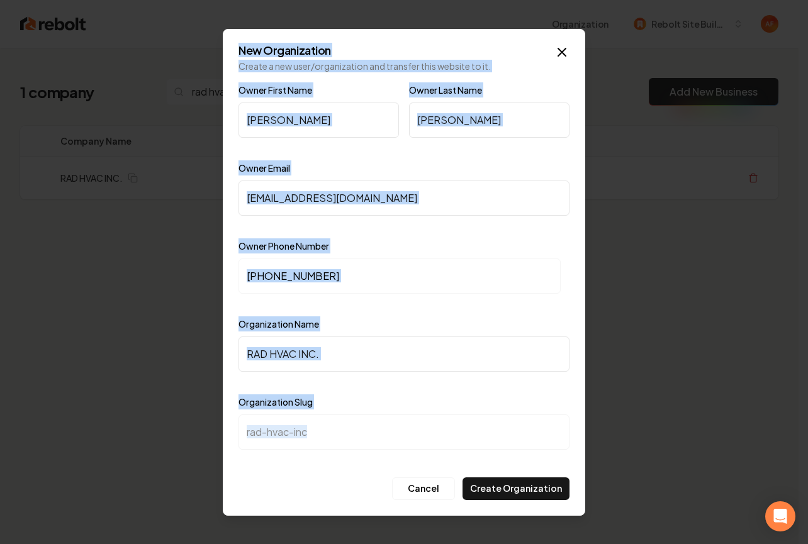
drag, startPoint x: 237, startPoint y: 52, endPoint x: 568, endPoint y: 452, distance: 519.0
click at [568, 452] on div "New Organization Create a new user/organization and transfer this website to it…" at bounding box center [404, 272] width 363 height 487
click at [567, 462] on div at bounding box center [404, 461] width 331 height 13
drag, startPoint x: 566, startPoint y: 461, endPoint x: 240, endPoint y: 40, distance: 532.6
click at [240, 40] on div "New Organization Create a new user/organization and transfer this website to it…" at bounding box center [404, 272] width 363 height 487
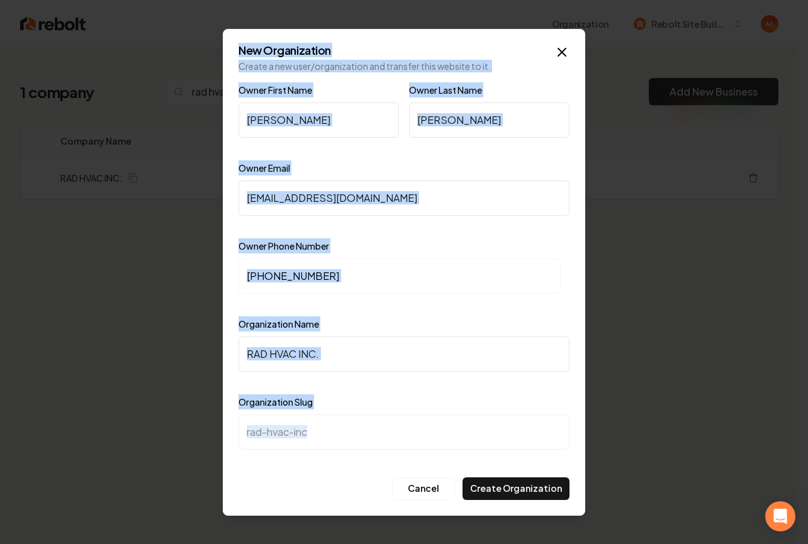
click at [240, 40] on div "New Organization Create a new user/organization and transfer this website to it…" at bounding box center [404, 272] width 363 height 487
drag, startPoint x: 240, startPoint y: 40, endPoint x: 563, endPoint y: 466, distance: 534.2
click at [563, 466] on div "New Organization Create a new user/organization and transfer this website to it…" at bounding box center [404, 272] width 363 height 487
click at [563, 465] on div at bounding box center [404, 461] width 331 height 13
drag, startPoint x: 241, startPoint y: 52, endPoint x: 567, endPoint y: 460, distance: 522.2
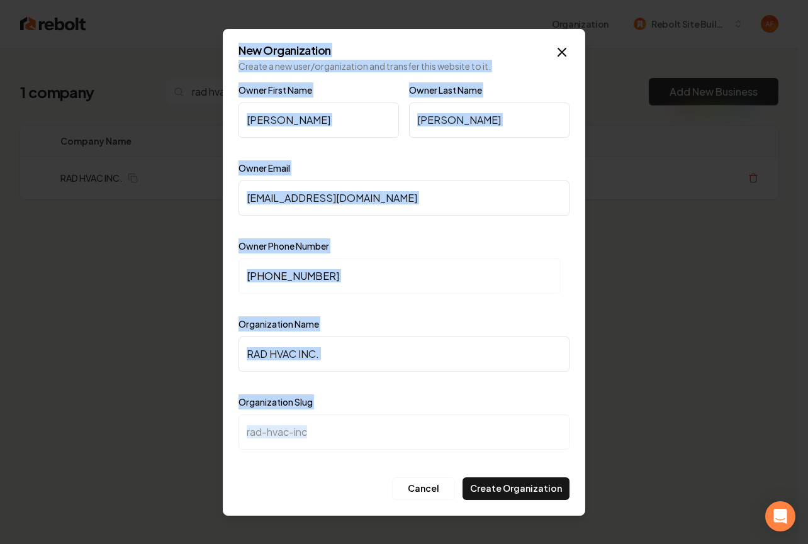
click at [567, 460] on div "New Organization Create a new user/organization and transfer this website to it…" at bounding box center [404, 272] width 363 height 487
click at [567, 460] on div at bounding box center [404, 461] width 331 height 13
drag, startPoint x: 236, startPoint y: 39, endPoint x: 565, endPoint y: 458, distance: 532.1
click at [565, 458] on div "New Organization Create a new user/organization and transfer this website to it…" at bounding box center [404, 272] width 363 height 487
click at [565, 458] on div at bounding box center [404, 461] width 331 height 13
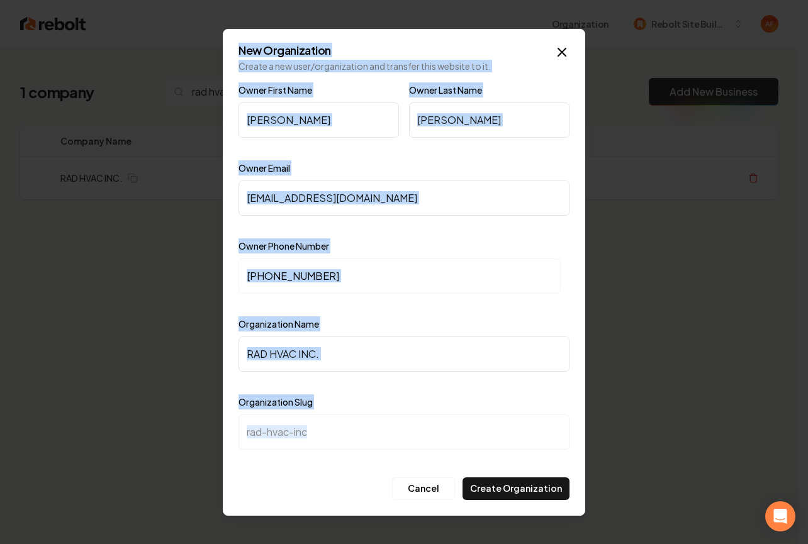
drag, startPoint x: 236, startPoint y: 50, endPoint x: 548, endPoint y: 458, distance: 513.3
click at [548, 458] on div "New Organization Create a new user/organization and transfer this website to it…" at bounding box center [404, 272] width 363 height 487
click at [548, 458] on div at bounding box center [404, 461] width 331 height 13
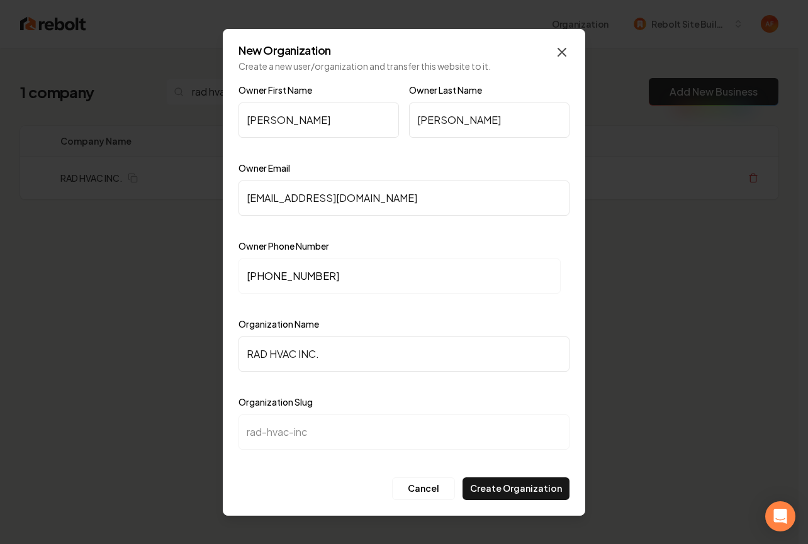
click at [564, 50] on icon "button" at bounding box center [562, 52] width 8 height 8
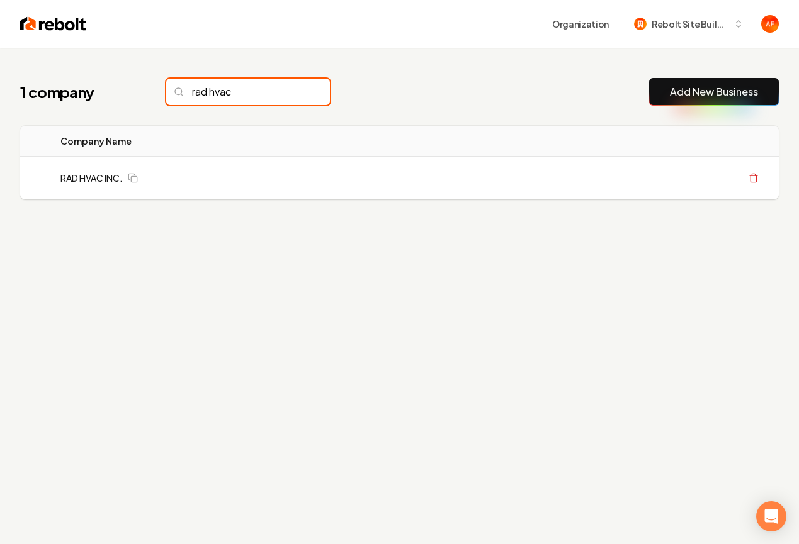
drag, startPoint x: 284, startPoint y: 98, endPoint x: 291, endPoint y: 94, distance: 8.4
click at [286, 98] on input "rad hvac" at bounding box center [248, 92] width 164 height 26
click at [300, 91] on input "rad hvac" at bounding box center [248, 92] width 164 height 26
click at [297, 91] on input "rad hvac" at bounding box center [248, 92] width 164 height 26
drag, startPoint x: 296, startPoint y: 91, endPoint x: 80, endPoint y: 16, distance: 228.3
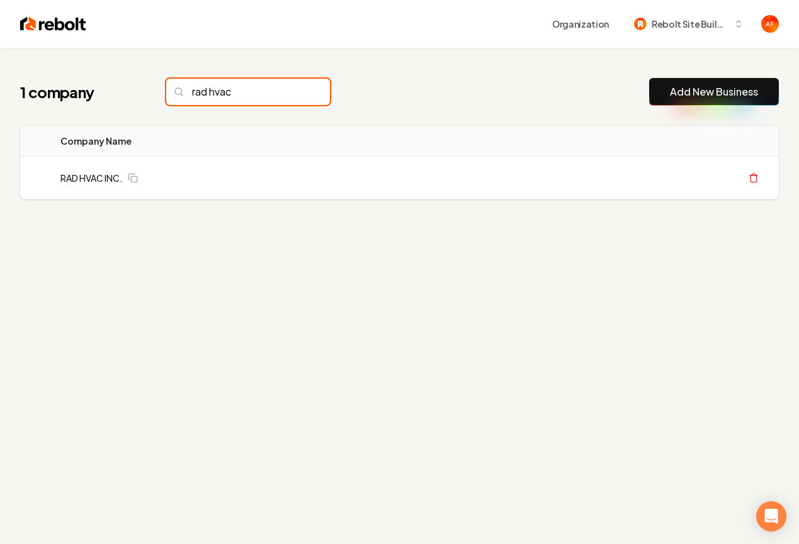
click at [295, 91] on input "rad hvac" at bounding box center [248, 92] width 164 height 26
click at [293, 91] on input "rad hvac" at bounding box center [248, 92] width 164 height 26
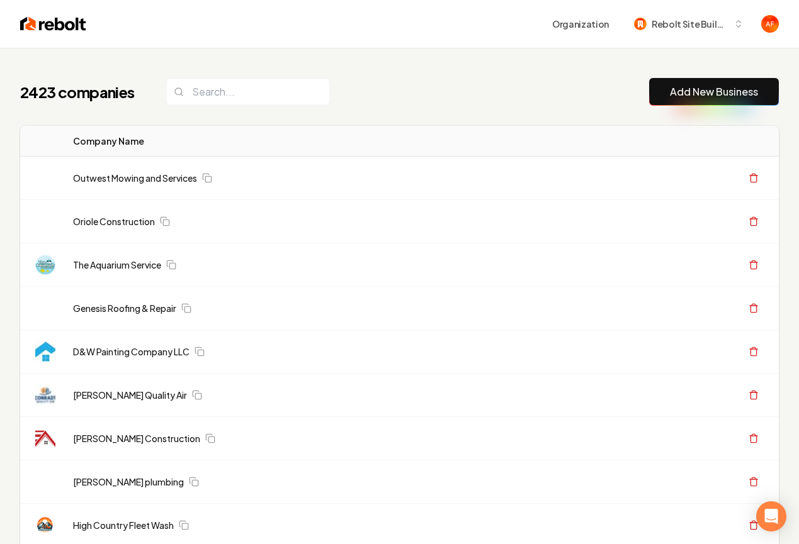
click at [67, 24] on img at bounding box center [53, 24] width 66 height 18
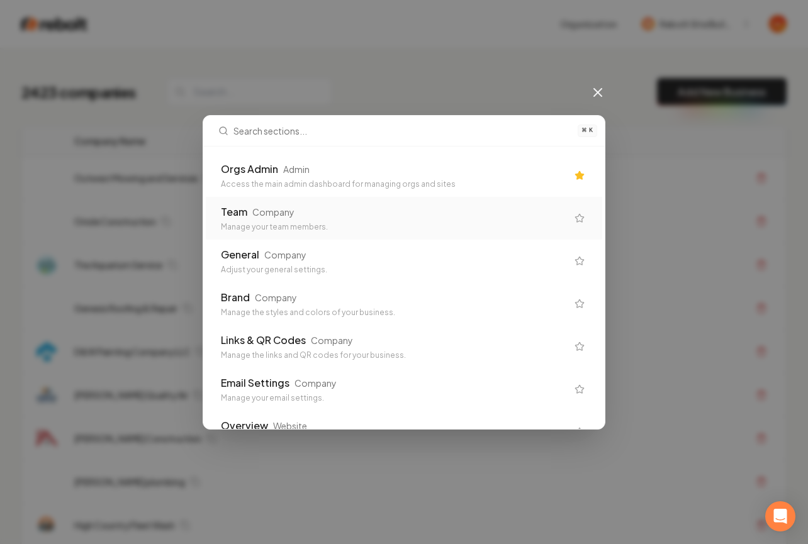
click at [473, 174] on div "Orgs Admin Admin" at bounding box center [394, 169] width 346 height 15
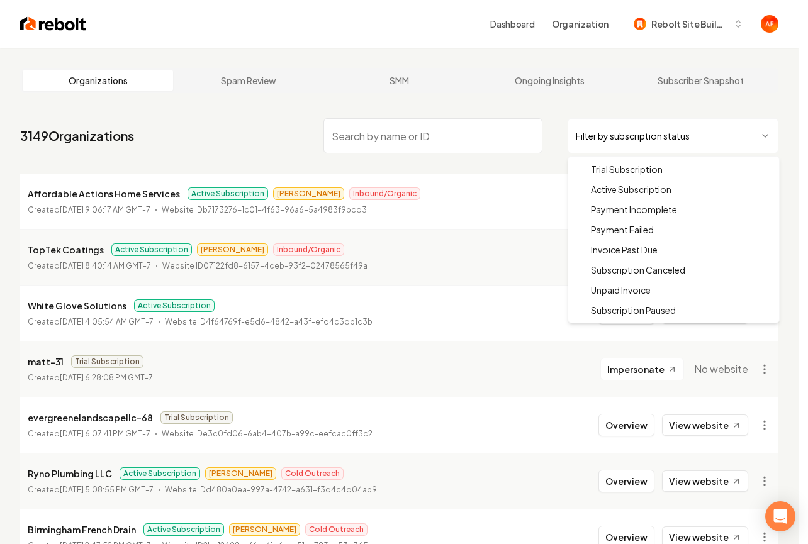
click at [668, 130] on html "Dashboard Organization Rebolt Site Builder Organizations Spam Review SMM Ongoin…" at bounding box center [404, 272] width 808 height 544
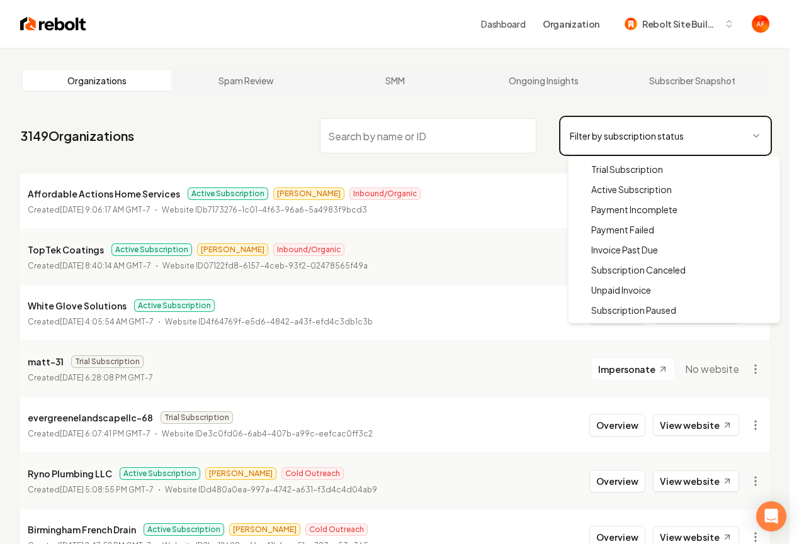
click at [449, 145] on html "Dashboard Organization Rebolt Site Builder Organizations Spam Review SMM Ongoin…" at bounding box center [399, 272] width 799 height 544
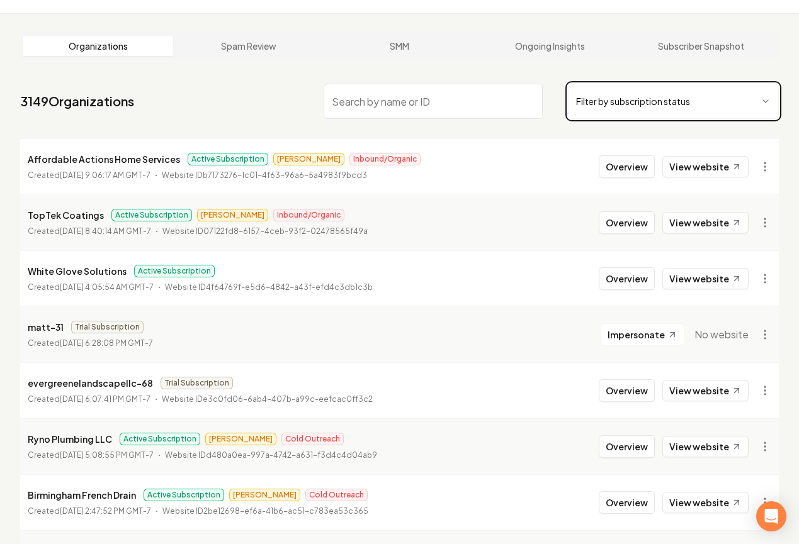
scroll to position [38, 0]
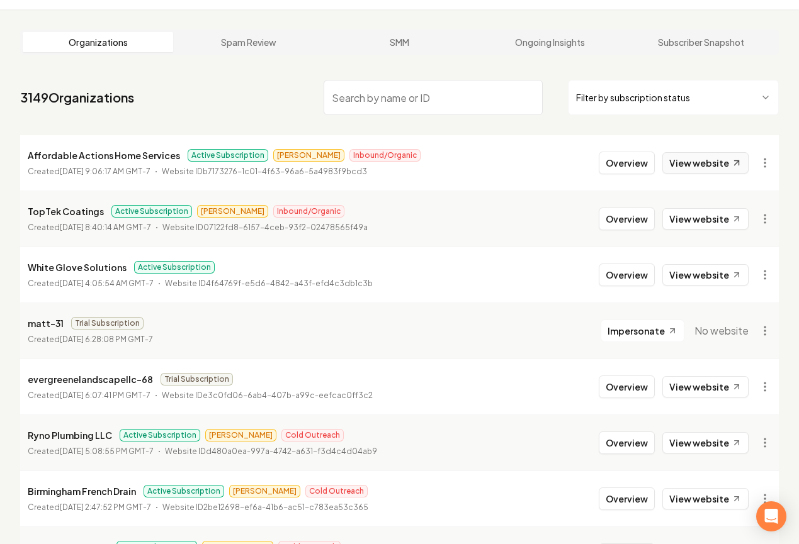
click at [699, 163] on link "View website" at bounding box center [705, 162] width 86 height 21
click at [627, 99] on html "Dashboard Organization Rebolt Site Builder Organizations Spam Review SMM Ongoin…" at bounding box center [399, 234] width 799 height 544
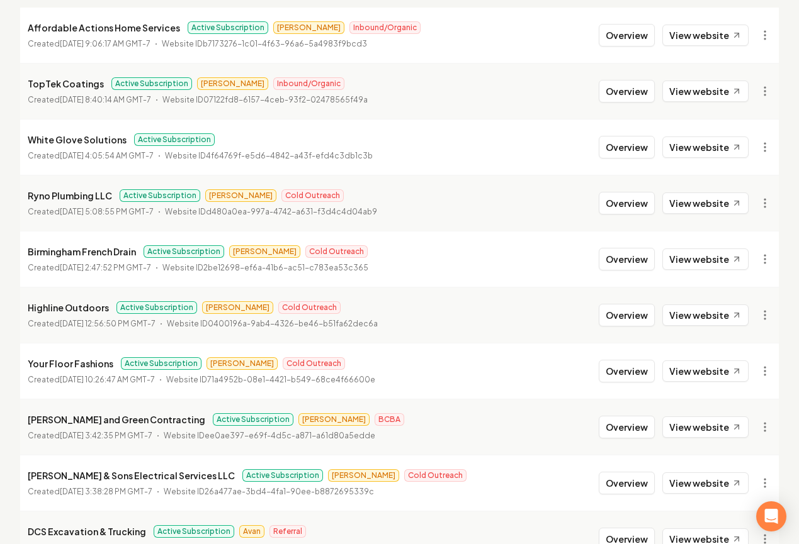
scroll to position [169, 0]
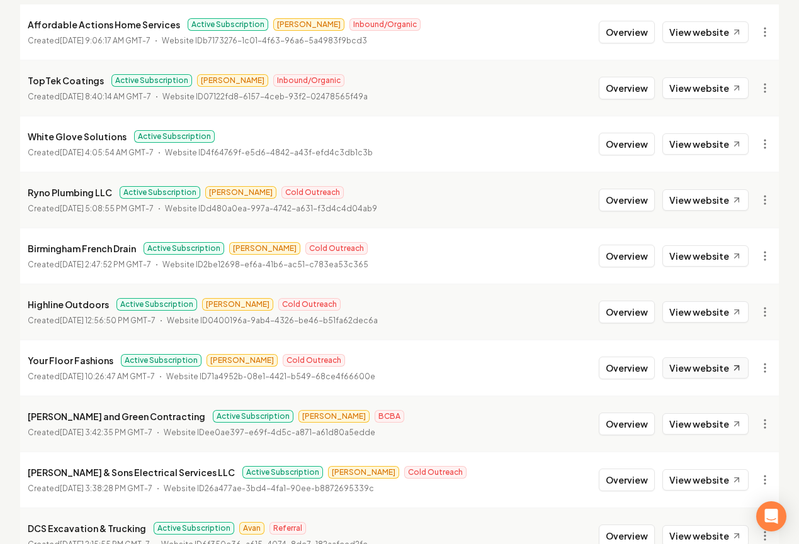
click at [676, 370] on link "View website" at bounding box center [705, 368] width 86 height 21
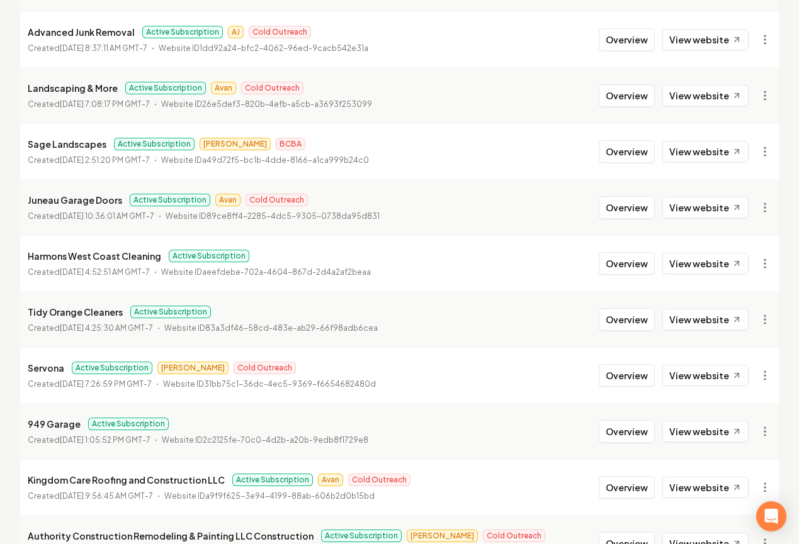
scroll to position [1294, 0]
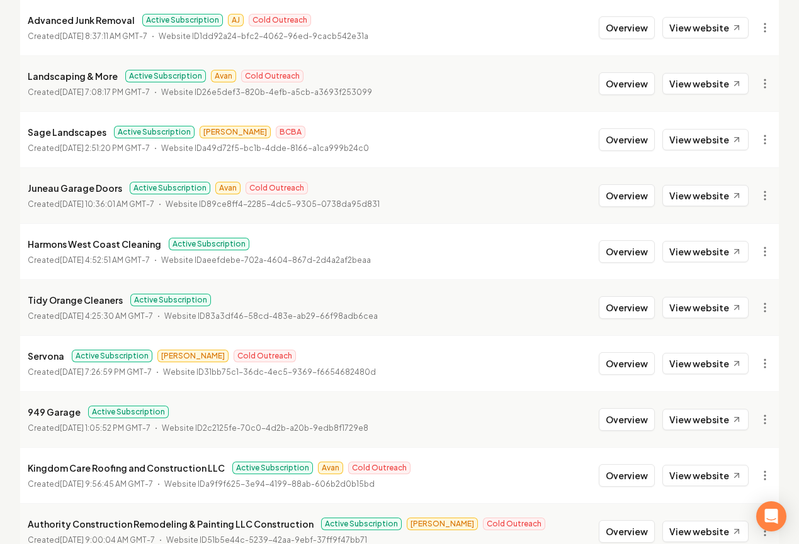
click at [186, 350] on div "Active Subscription James Cold Outreach" at bounding box center [184, 356] width 224 height 13
click at [685, 363] on link "View website" at bounding box center [705, 363] width 86 height 21
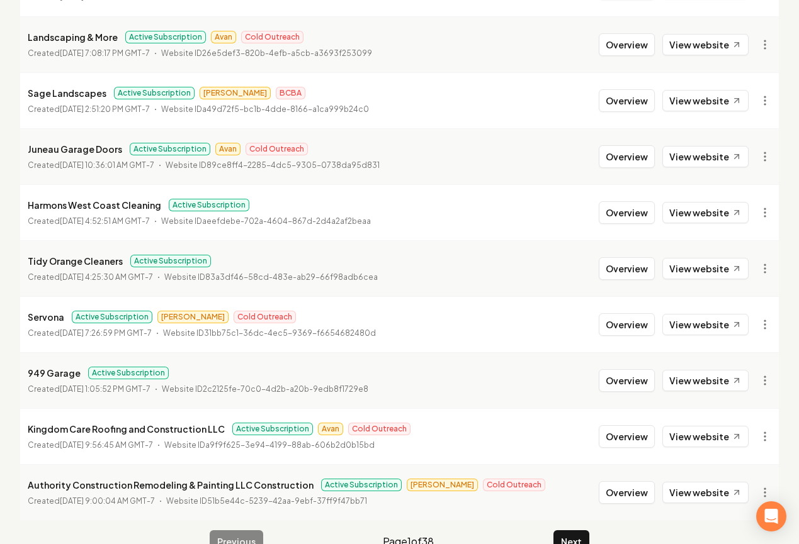
scroll to position [1362, 0]
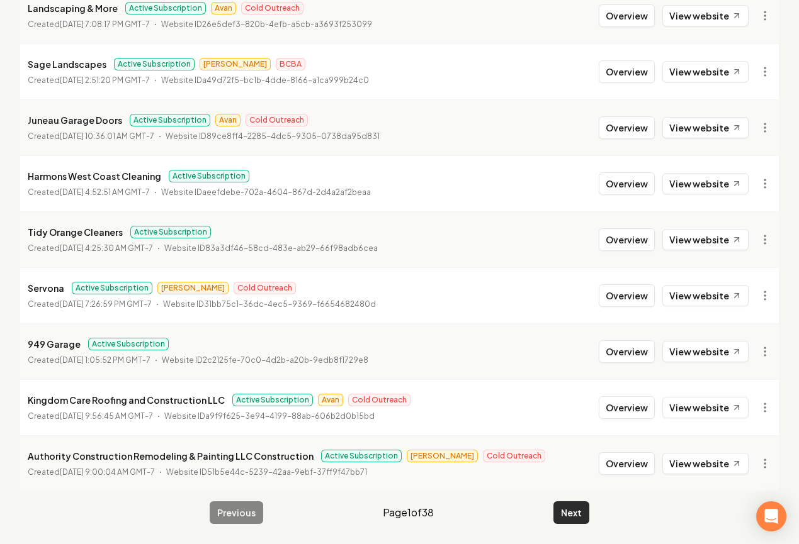
click at [571, 512] on button "Next" at bounding box center [571, 513] width 36 height 23
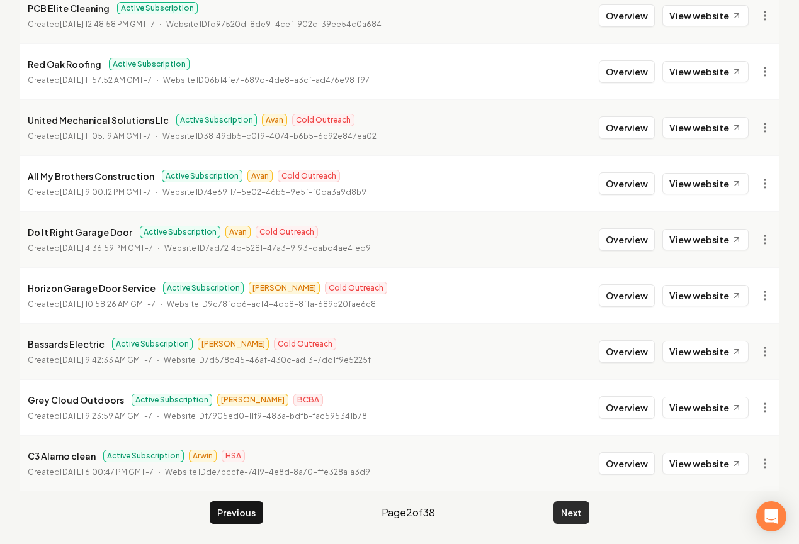
click at [580, 514] on button "Next" at bounding box center [571, 513] width 36 height 23
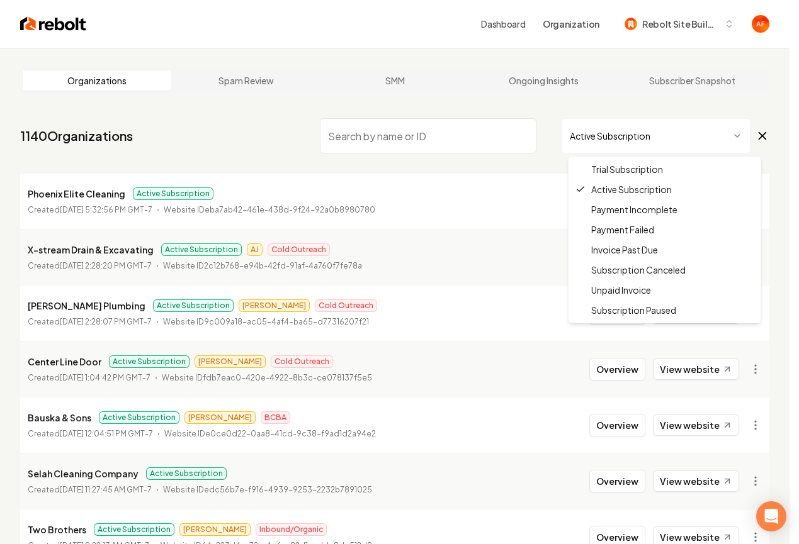
click at [621, 119] on html "Dashboard Organization Rebolt Site Builder Organizations Spam Review SMM Ongoin…" at bounding box center [399, 272] width 799 height 544
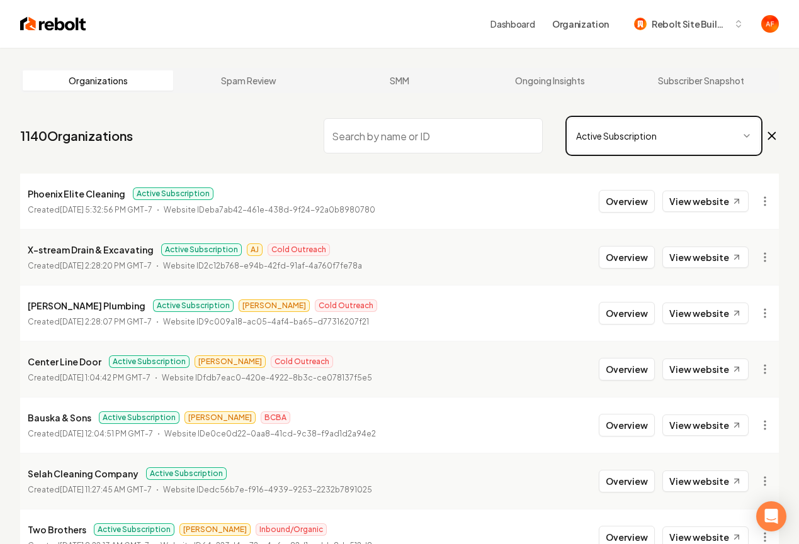
click at [487, 161] on html "Dashboard Organization Rebolt Site Builder Organizations Spam Review SMM Ongoin…" at bounding box center [399, 272] width 799 height 544
click at [221, 145] on nav "1140 Organizations Active Subscription" at bounding box center [399, 140] width 758 height 55
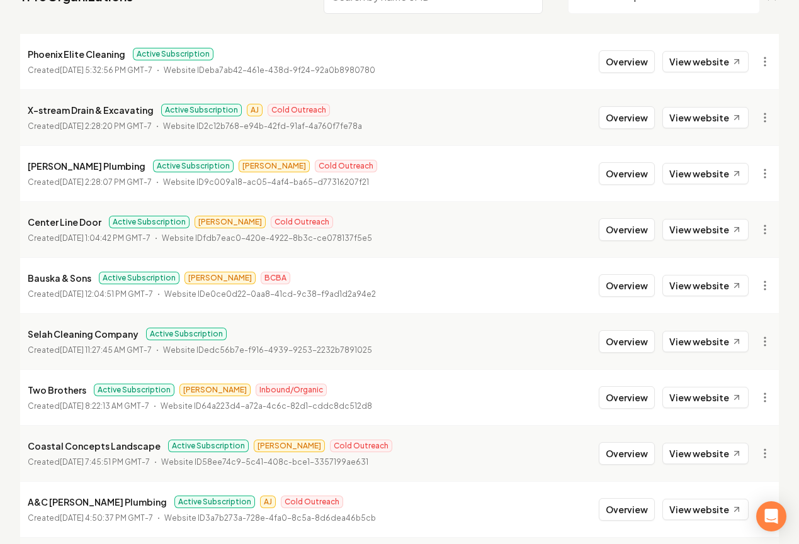
scroll to position [225, 0]
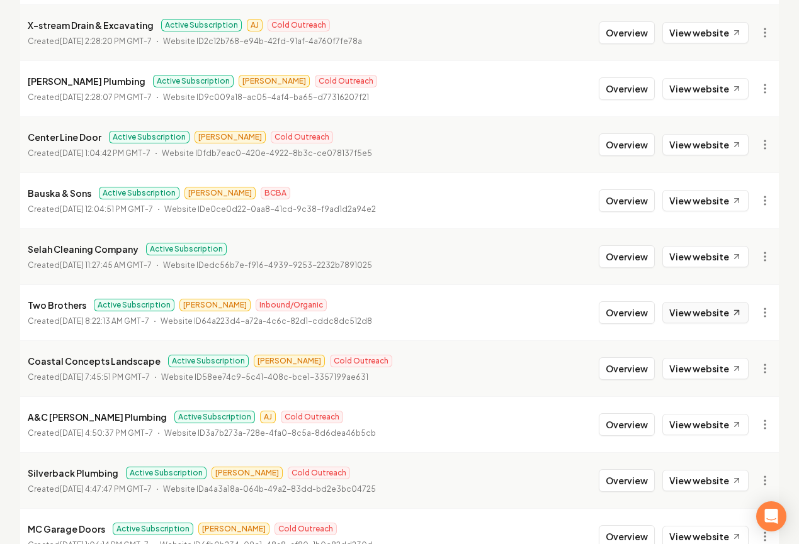
click at [674, 315] on link "View website" at bounding box center [705, 312] width 86 height 21
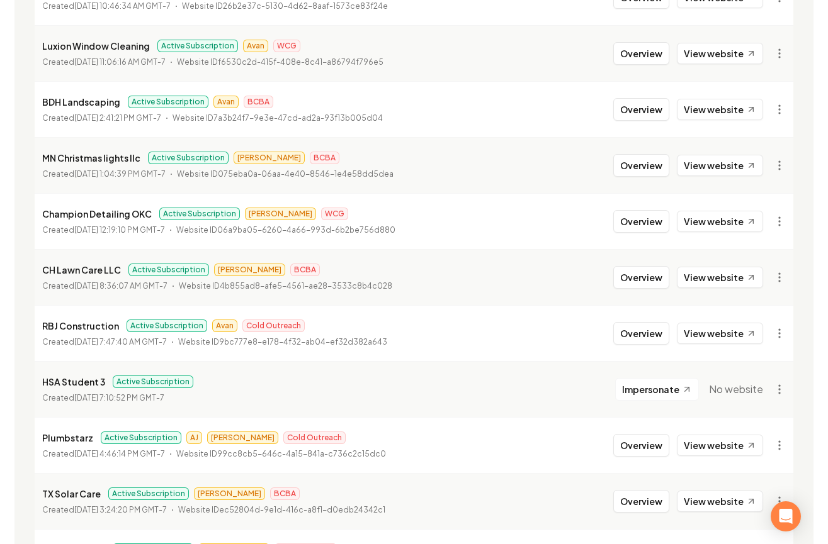
scroll to position [908, 0]
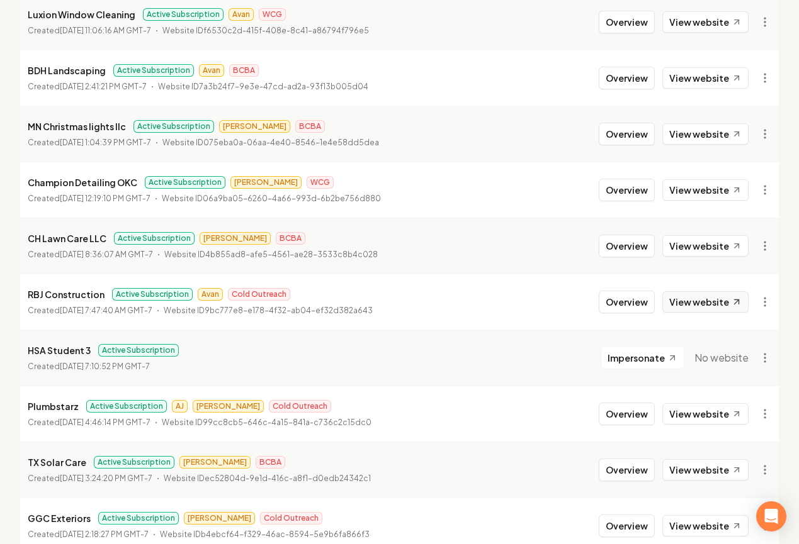
click at [695, 310] on link "View website" at bounding box center [705, 301] width 86 height 21
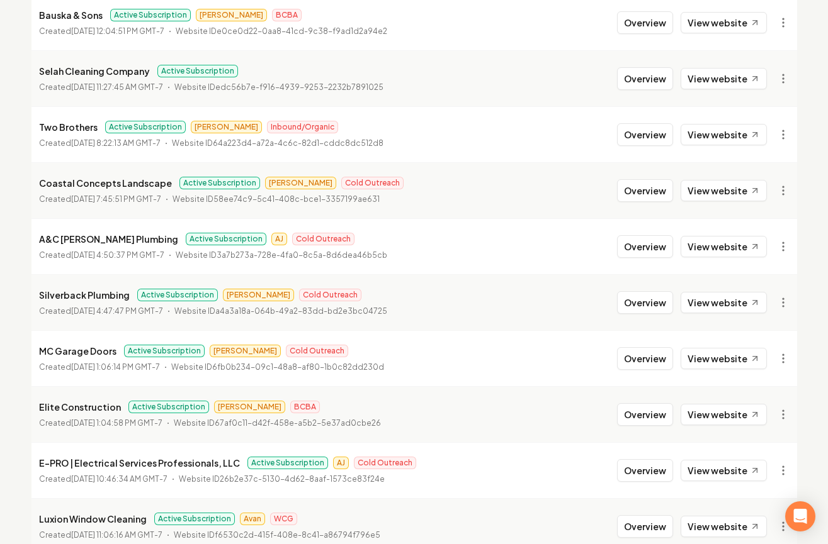
scroll to position [0, 0]
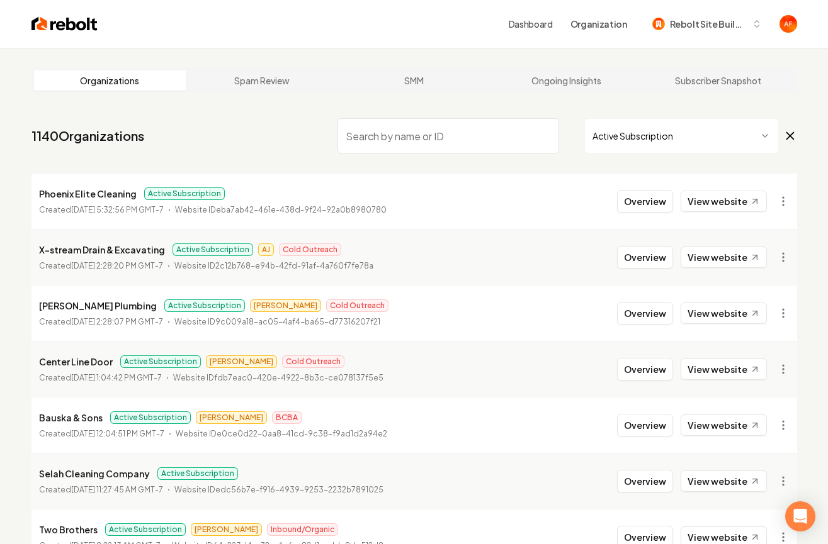
click at [375, 135] on input "search" at bounding box center [448, 135] width 222 height 35
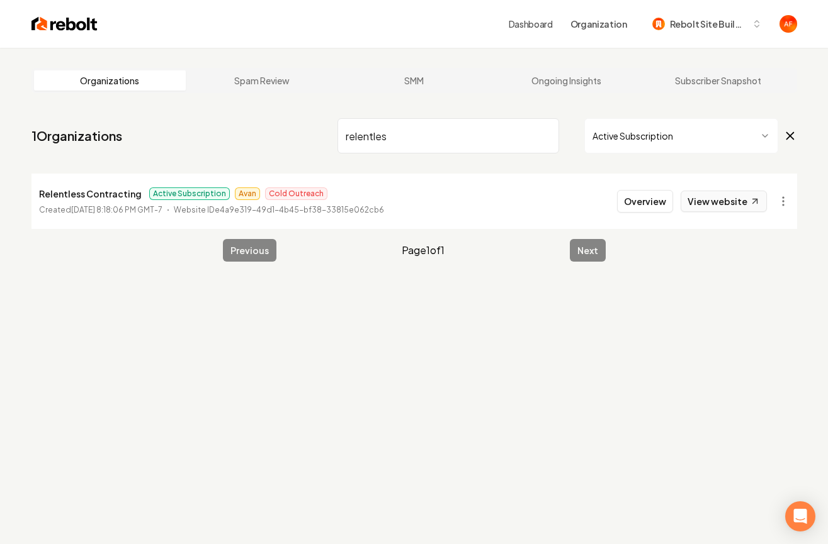
type input "relentles"
click at [707, 195] on link "View website" at bounding box center [723, 201] width 86 height 21
click at [386, 130] on input "relentles" at bounding box center [448, 135] width 222 height 35
click at [80, 28] on img at bounding box center [64, 24] width 66 height 18
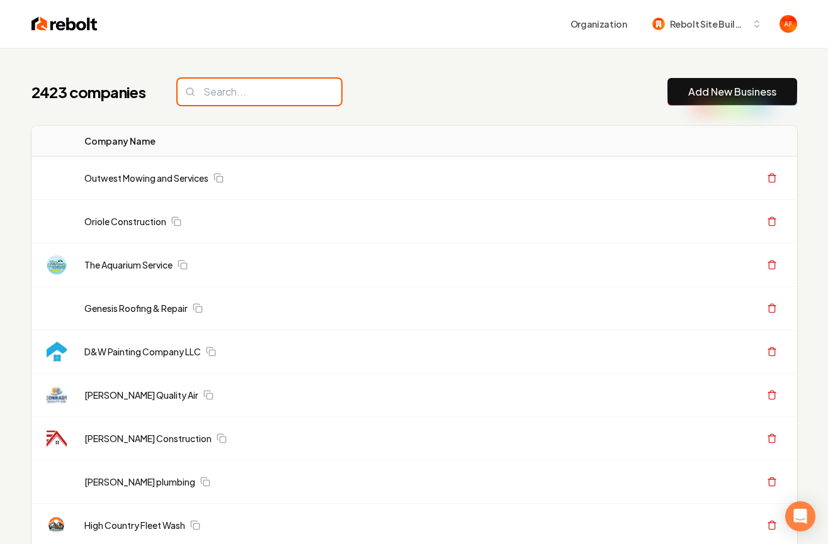
click at [193, 104] on input "search" at bounding box center [260, 92] width 164 height 26
click at [218, 92] on input "search" at bounding box center [260, 92] width 164 height 26
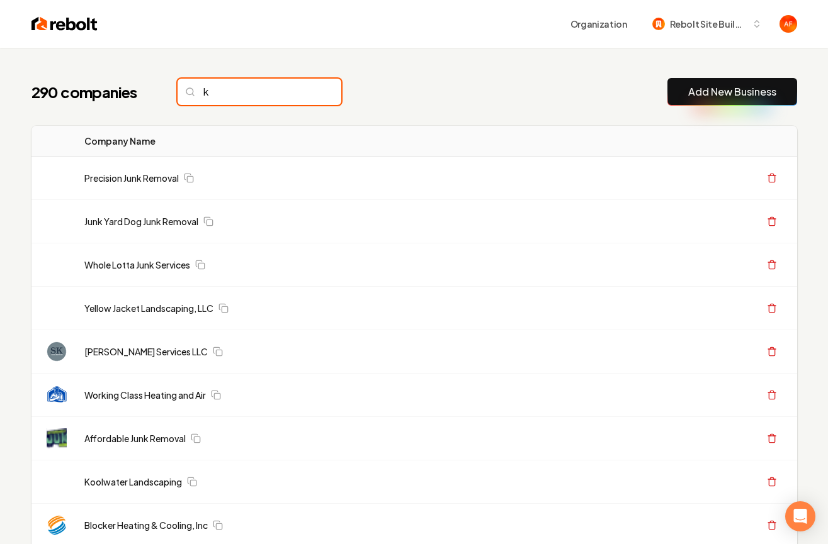
type input "ke"
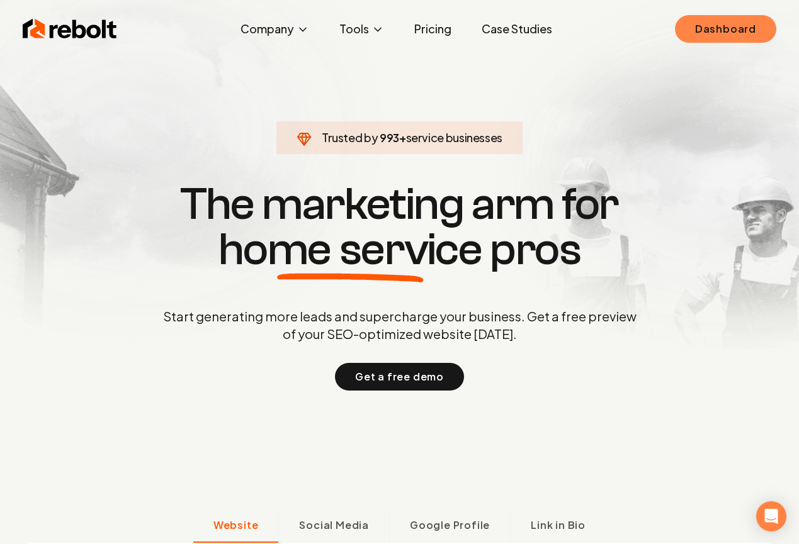
click at [719, 33] on link "Dashboard" at bounding box center [725, 29] width 101 height 28
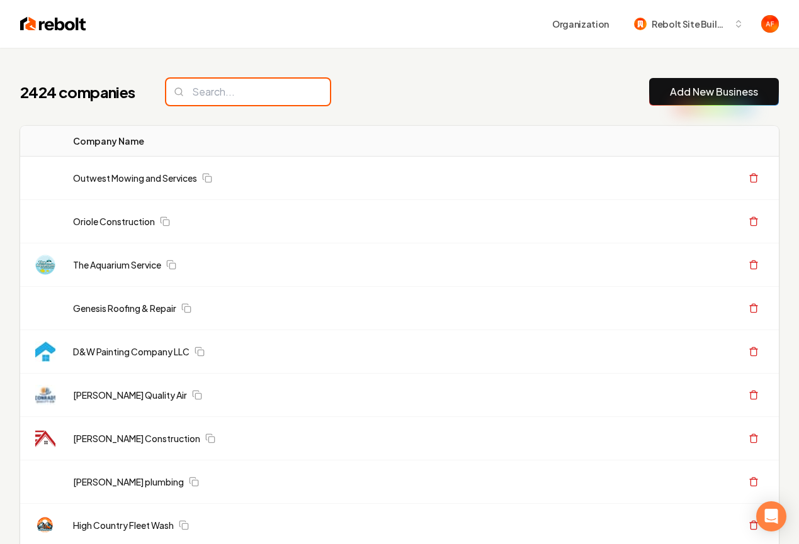
click at [242, 101] on input "search" at bounding box center [248, 92] width 164 height 26
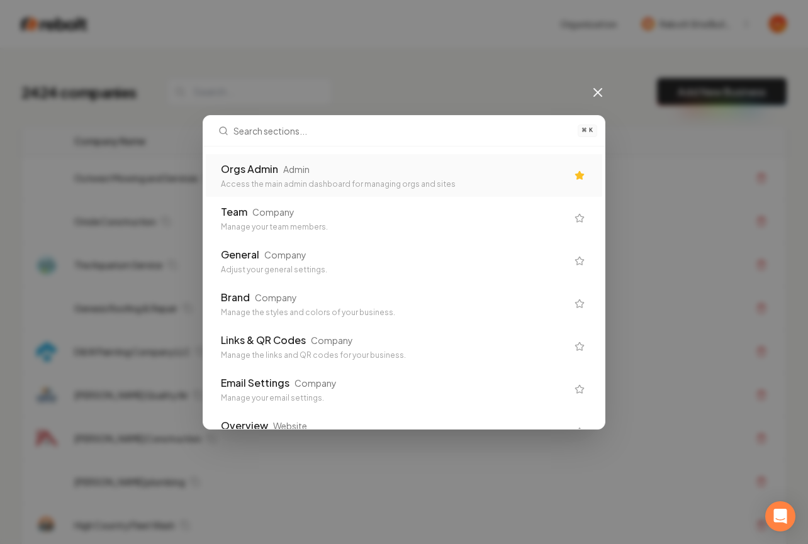
click at [279, 154] on div "Orgs Admin Admin Access the main admin dashboard for managing orgs and sites" at bounding box center [404, 175] width 397 height 43
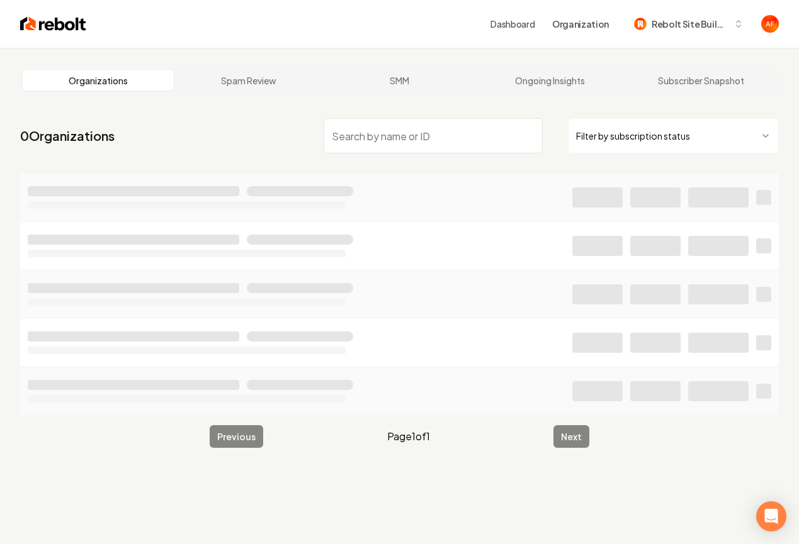
click at [440, 140] on input "search" at bounding box center [433, 135] width 219 height 35
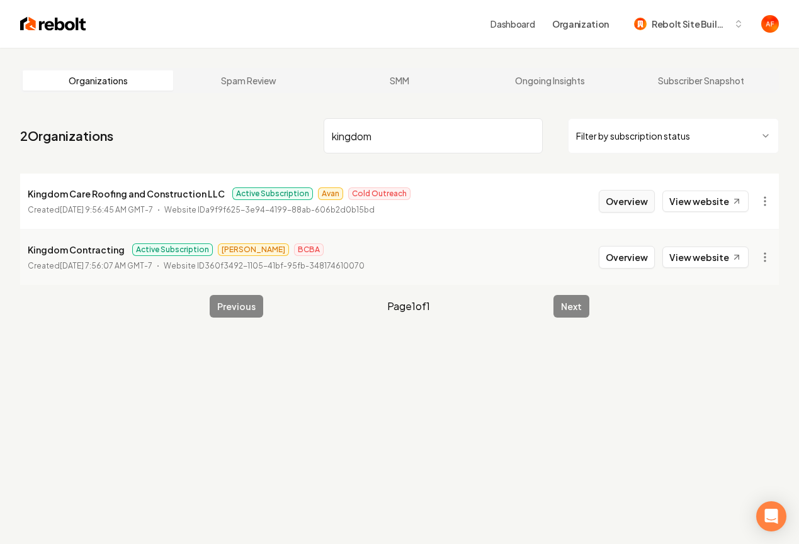
type input "kingdom"
click at [644, 207] on button "Overview" at bounding box center [627, 201] width 56 height 23
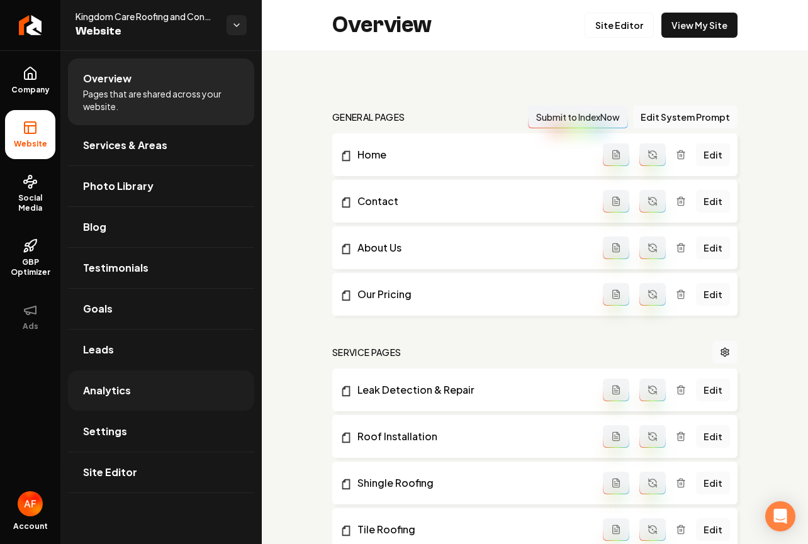
click at [148, 392] on link "Analytics" at bounding box center [161, 391] width 186 height 40
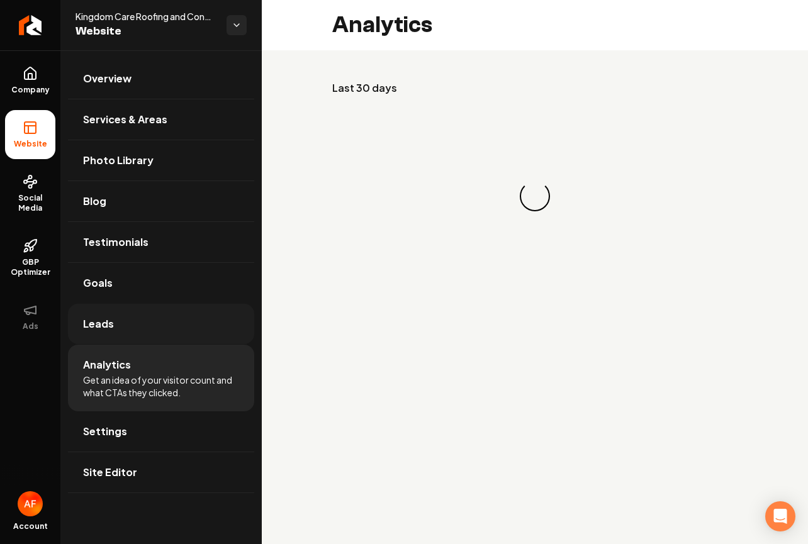
click at [132, 342] on link "Leads" at bounding box center [161, 324] width 186 height 40
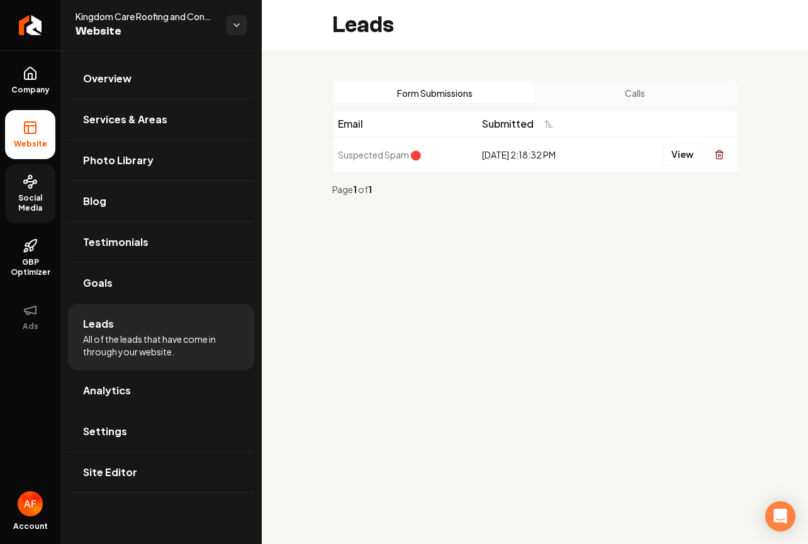
click at [35, 193] on span "Social Media" at bounding box center [30, 203] width 50 height 20
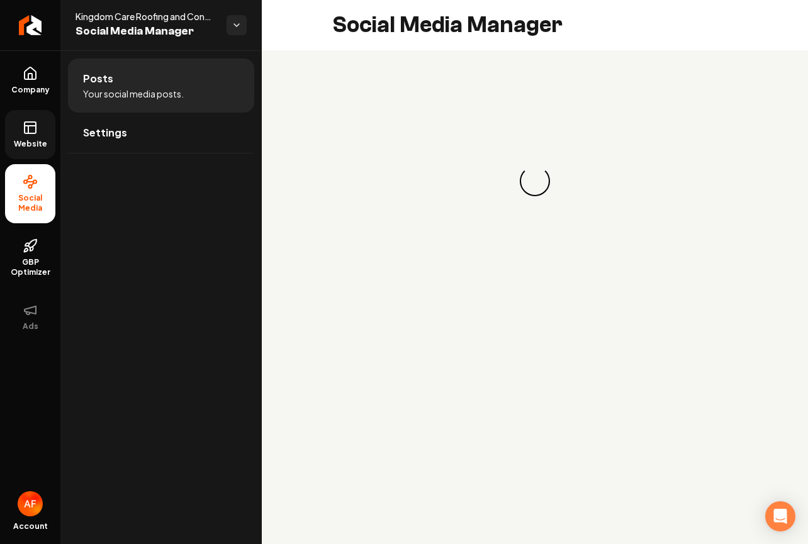
click at [31, 144] on span "Website" at bounding box center [30, 144] width 43 height 10
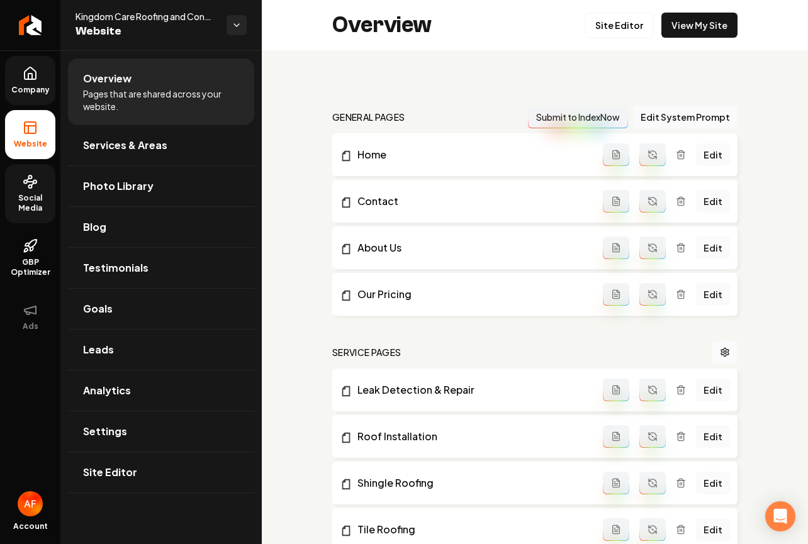
click at [38, 85] on span "Company" at bounding box center [30, 90] width 48 height 10
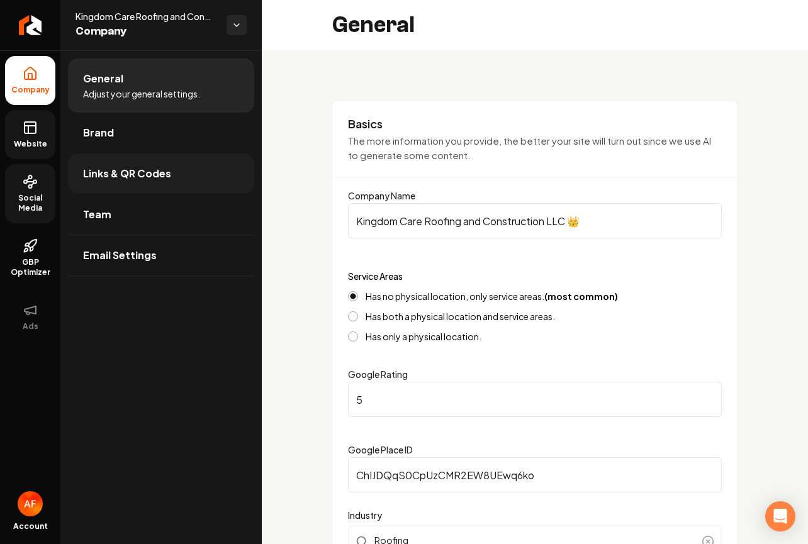
click at [145, 183] on link "Links & QR Codes" at bounding box center [161, 174] width 186 height 40
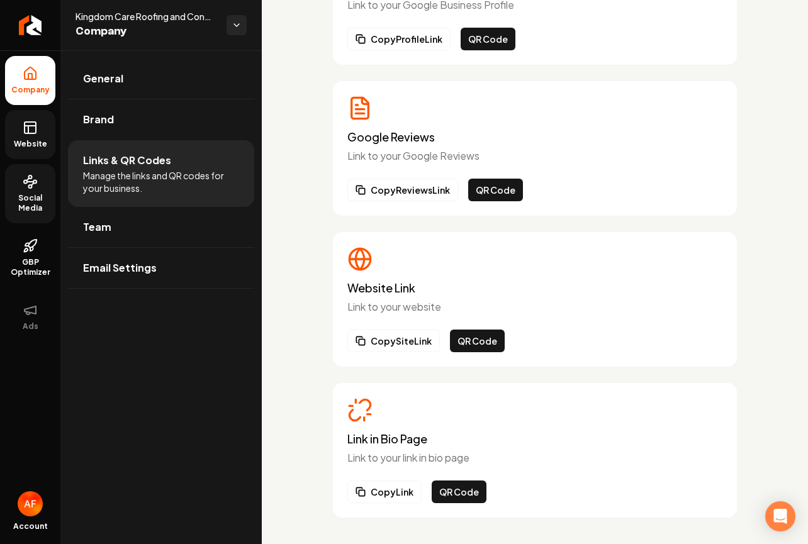
scroll to position [155, 0]
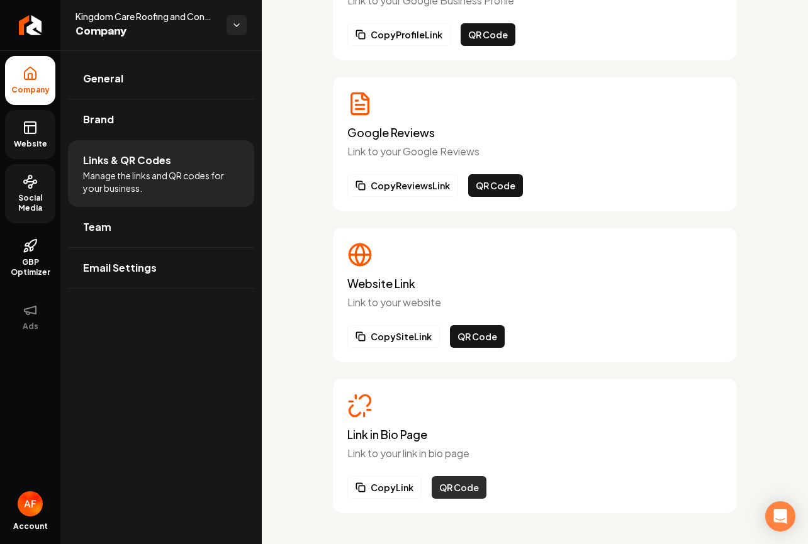
click at [463, 490] on button "QR Code" at bounding box center [459, 487] width 55 height 23
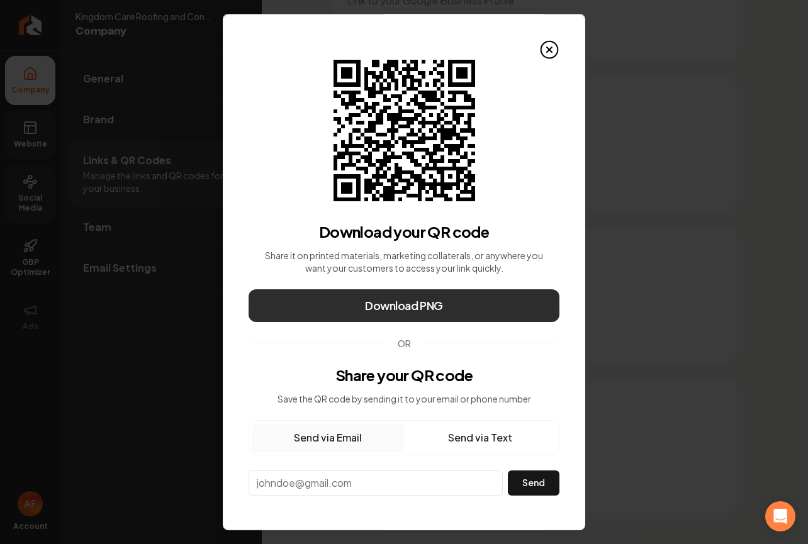
click at [444, 305] on button "Download PNG" at bounding box center [404, 306] width 311 height 33
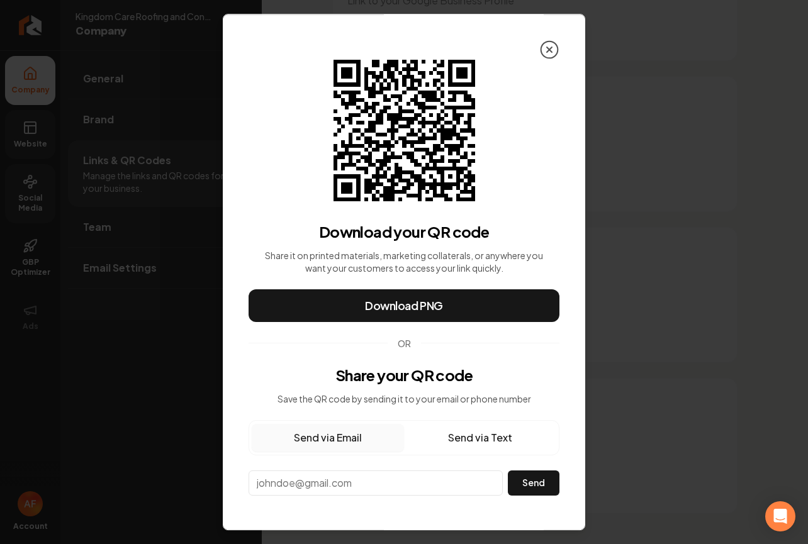
click at [539, 50] on icon at bounding box center [549, 50] width 20 height 20
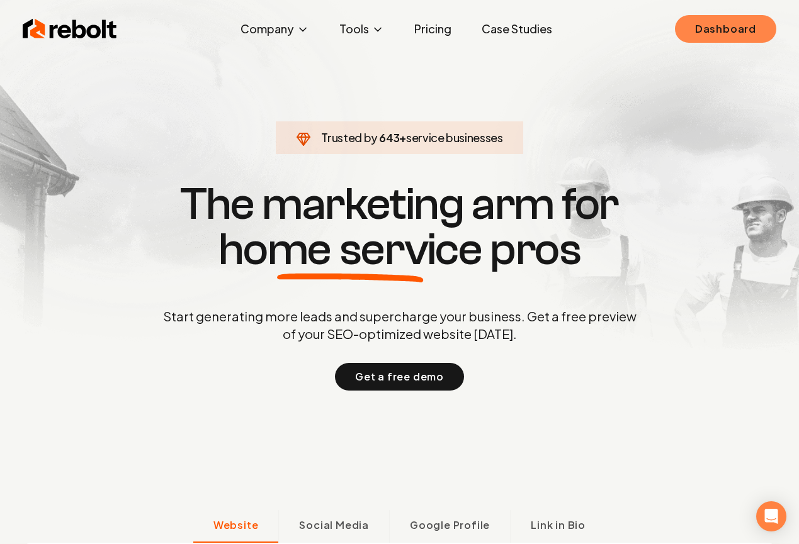
click at [728, 20] on link "Dashboard" at bounding box center [725, 29] width 101 height 28
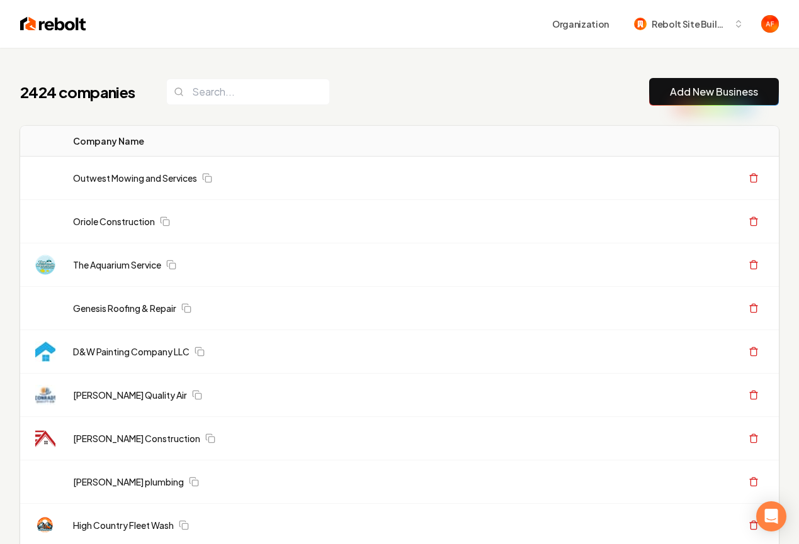
drag, startPoint x: 351, startPoint y: 96, endPoint x: 389, endPoint y: 92, distance: 38.0
click at [389, 92] on div "2424 companies Add New Business" at bounding box center [399, 92] width 758 height 28
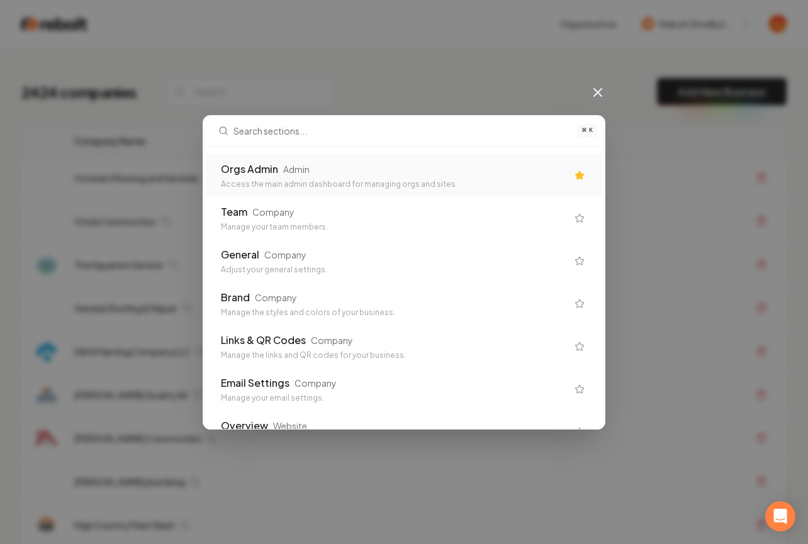
click at [370, 185] on div "Access the main admin dashboard for managing orgs and sites" at bounding box center [394, 184] width 346 height 10
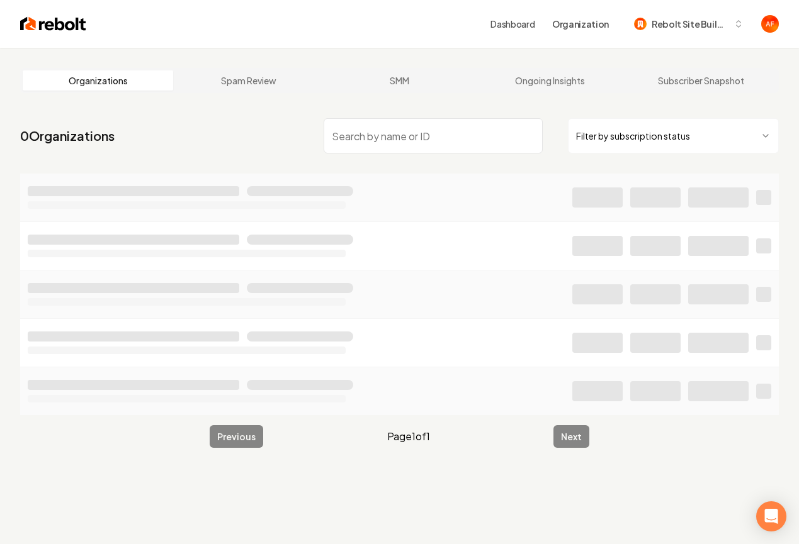
click at [386, 133] on input "search" at bounding box center [433, 135] width 219 height 35
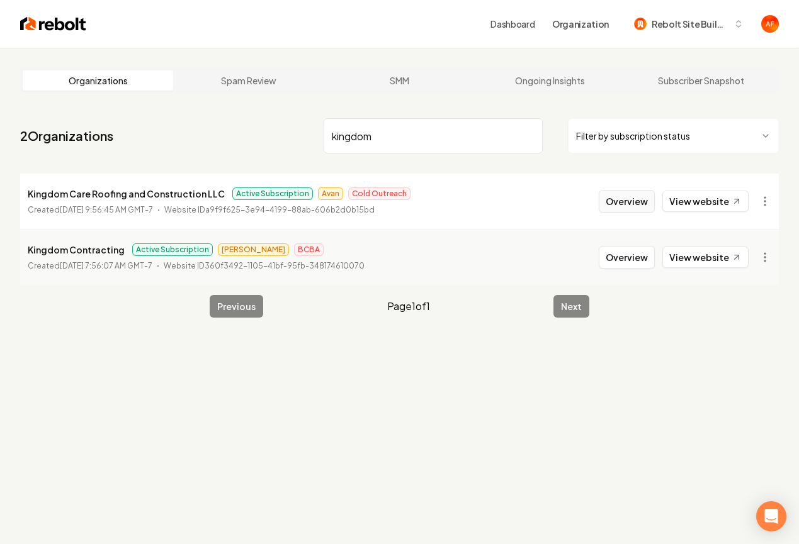
type input "kingdom"
click at [631, 210] on button "Overview" at bounding box center [627, 201] width 56 height 23
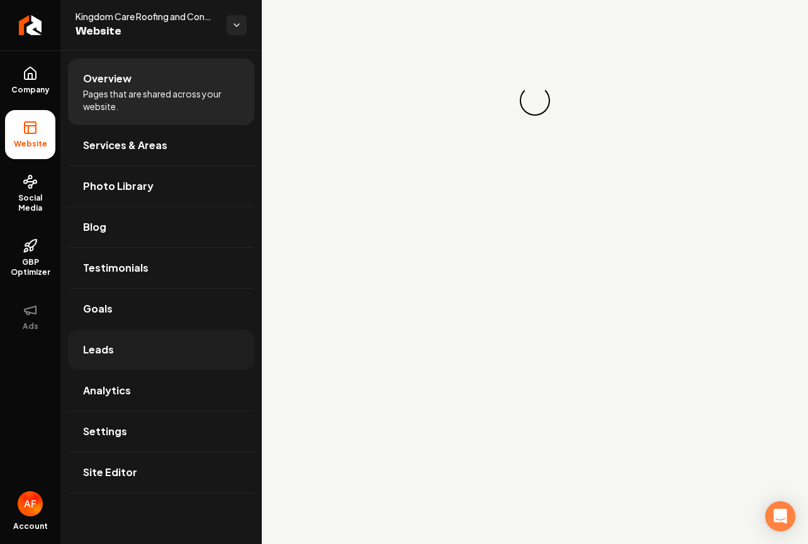
click at [170, 340] on link "Leads" at bounding box center [161, 350] width 186 height 40
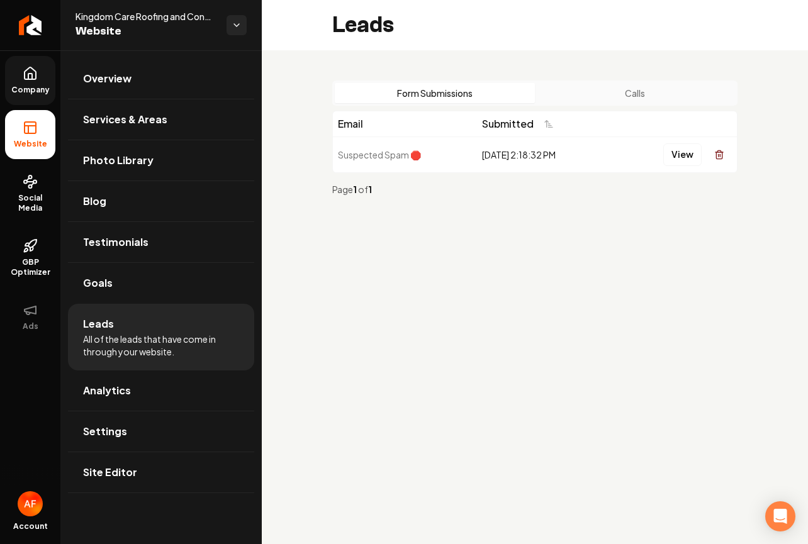
click at [28, 81] on icon at bounding box center [30, 73] width 15 height 15
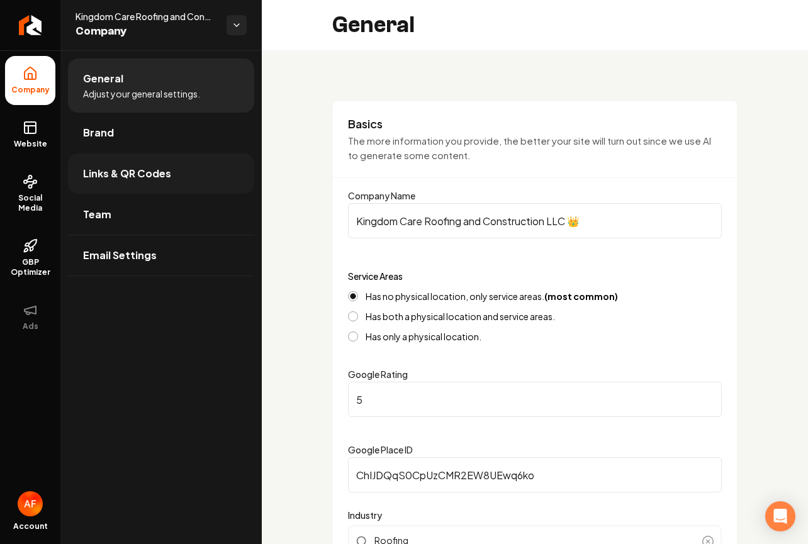
click at [127, 169] on span "Links & QR Codes" at bounding box center [127, 173] width 88 height 15
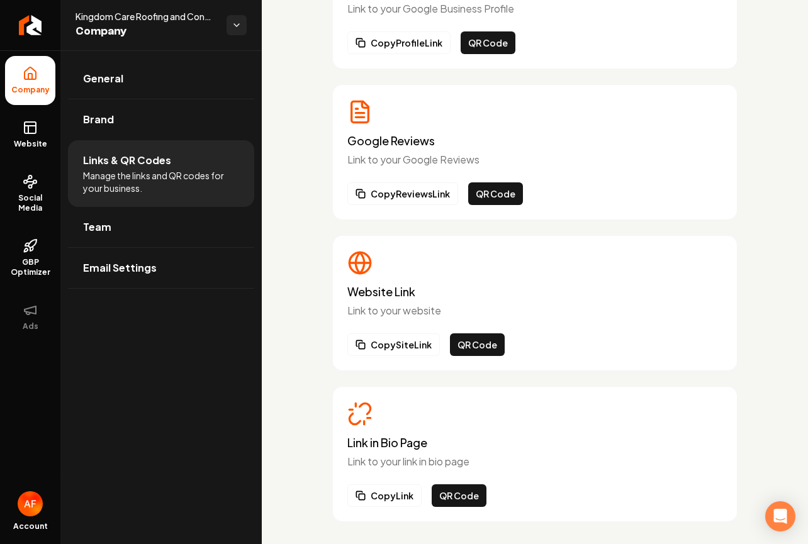
scroll to position [155, 0]
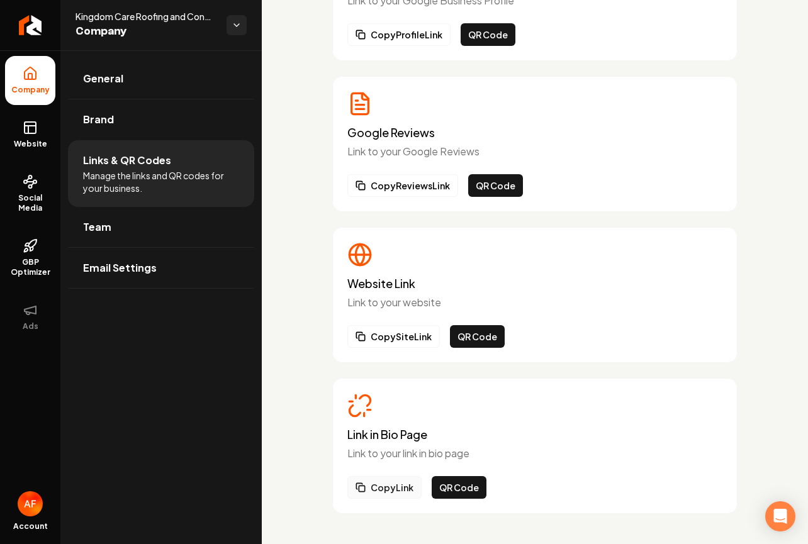
click at [388, 496] on button "Copy Link" at bounding box center [384, 487] width 74 height 23
click at [33, 81] on icon at bounding box center [30, 73] width 15 height 15
click at [34, 71] on icon at bounding box center [30, 73] width 11 height 12
click at [34, 72] on icon at bounding box center [30, 73] width 15 height 15
click at [111, 81] on span "General" at bounding box center [103, 78] width 40 height 15
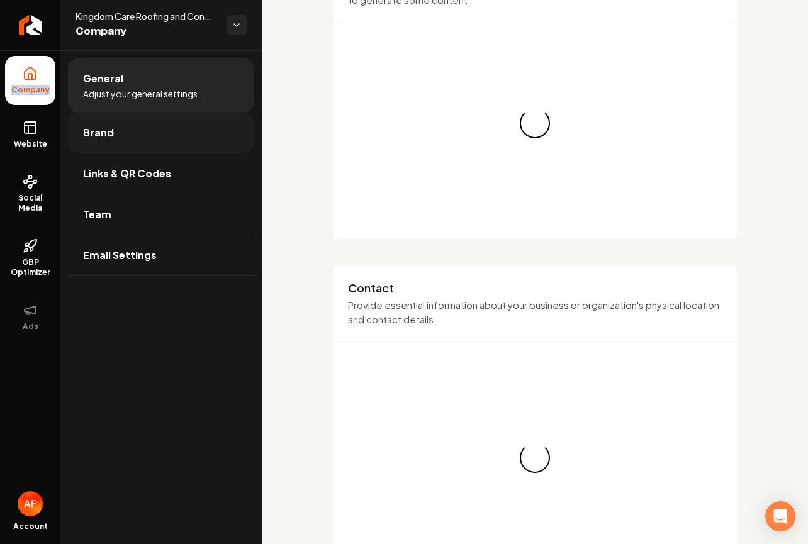
click at [111, 117] on link "Brand" at bounding box center [161, 133] width 186 height 40
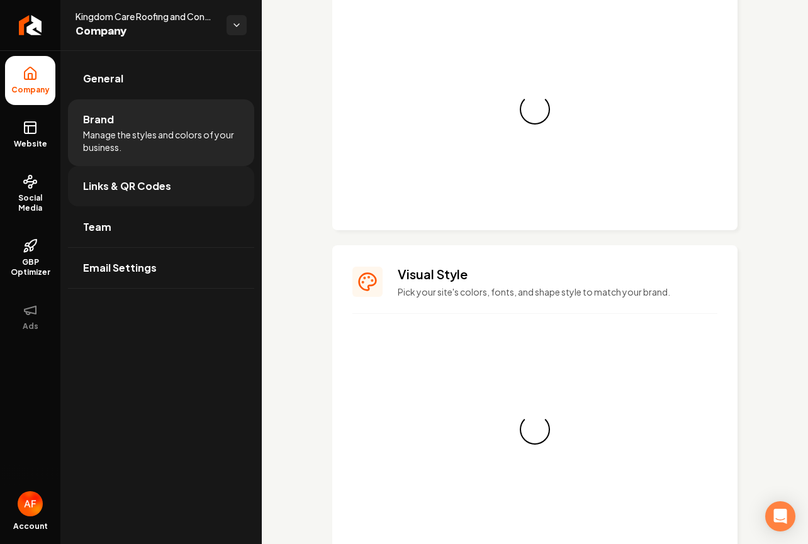
drag, startPoint x: 128, startPoint y: 163, endPoint x: 145, endPoint y: 206, distance: 45.8
click at [128, 163] on li "Brand Manage the styles and colors of your business." at bounding box center [161, 132] width 186 height 67
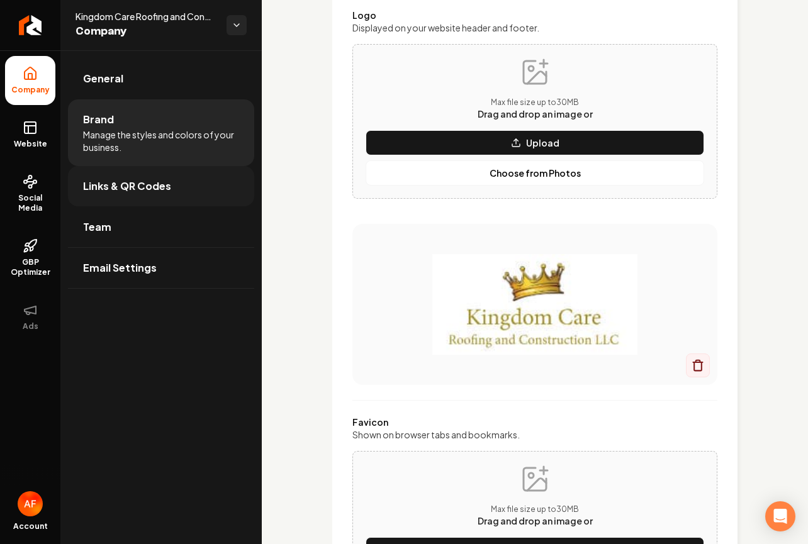
click at [145, 206] on link "Links & QR Codes" at bounding box center [161, 186] width 186 height 40
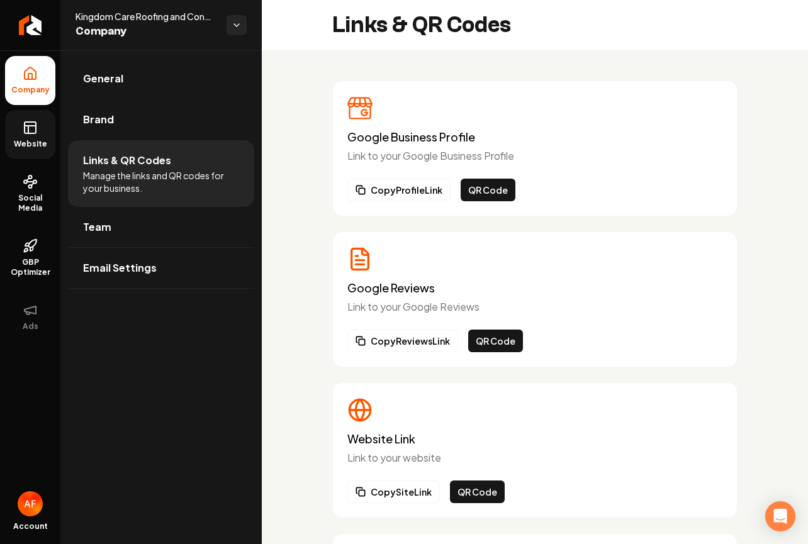
click at [31, 139] on span "Website" at bounding box center [30, 144] width 43 height 10
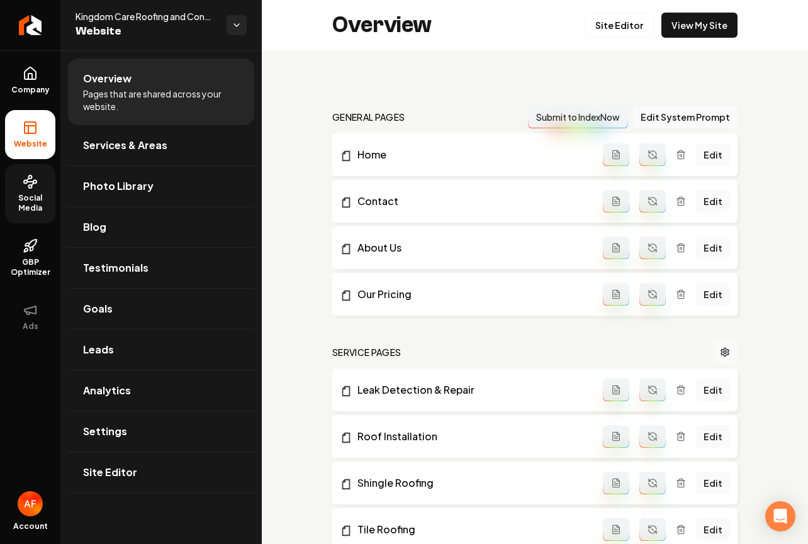
click at [23, 179] on icon at bounding box center [30, 181] width 15 height 15
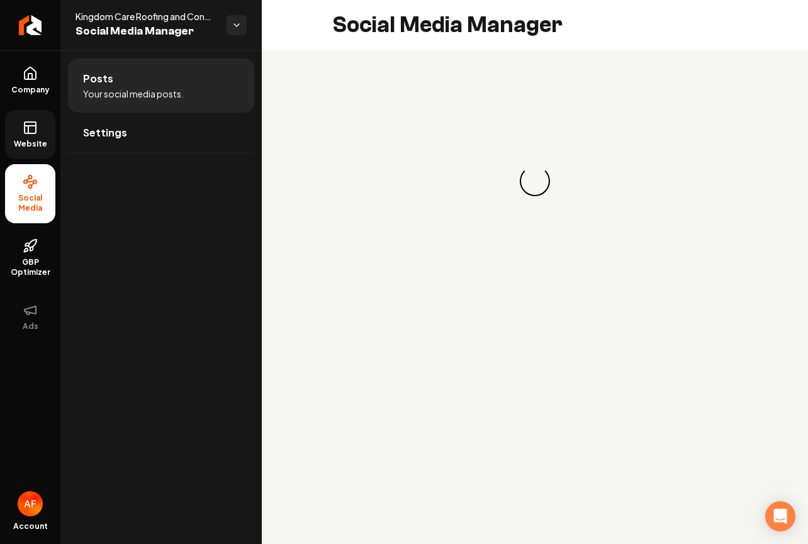
click at [20, 121] on link "Website" at bounding box center [30, 134] width 50 height 49
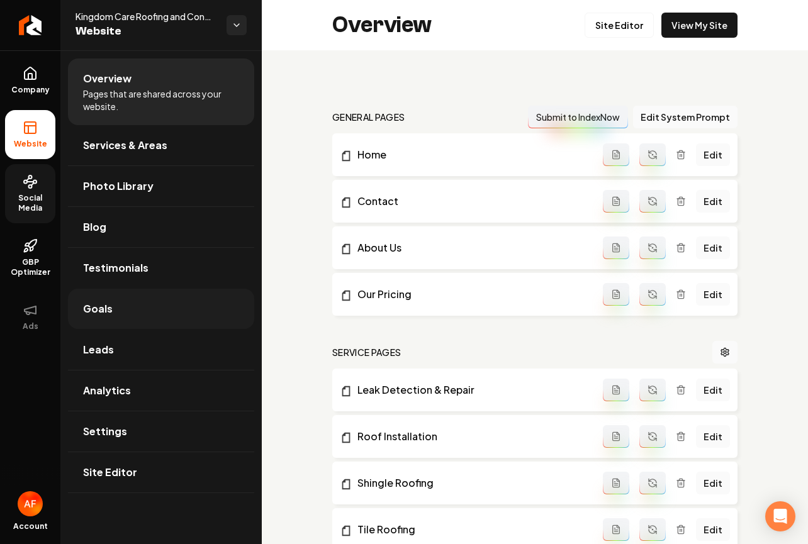
click at [137, 294] on link "Goals" at bounding box center [161, 309] width 186 height 40
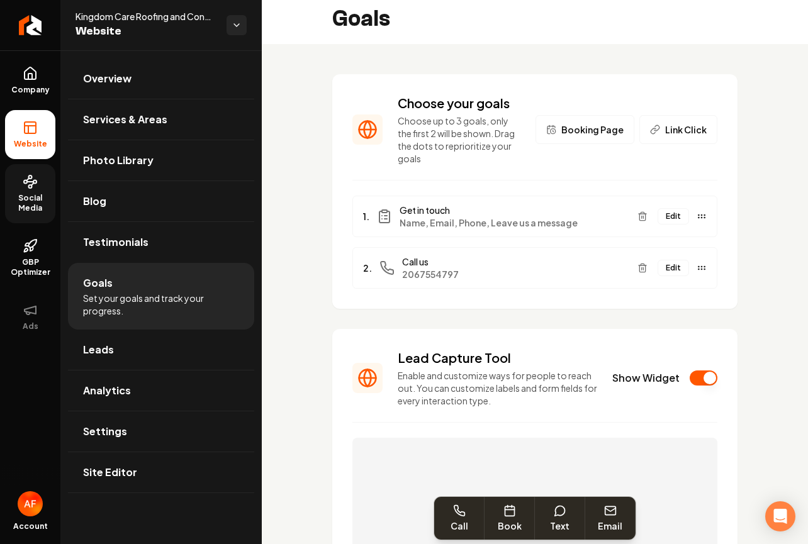
scroll to position [18, 0]
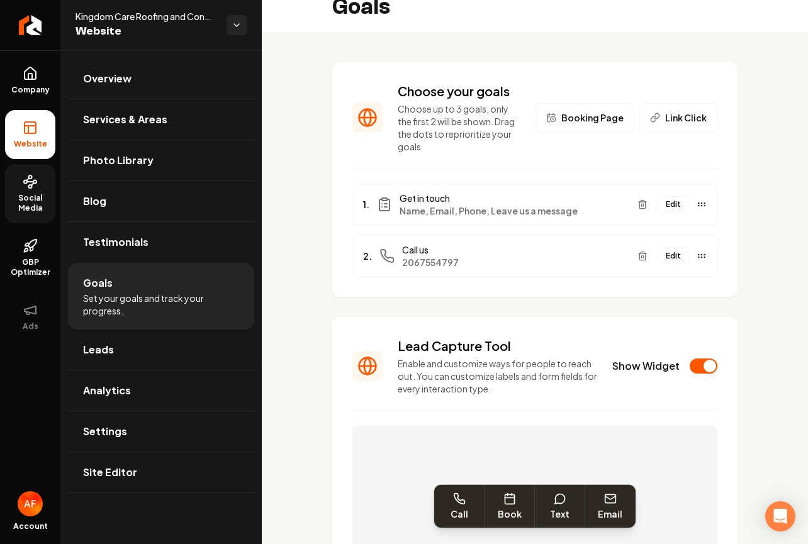
click at [671, 209] on button "Edit" at bounding box center [673, 204] width 31 height 16
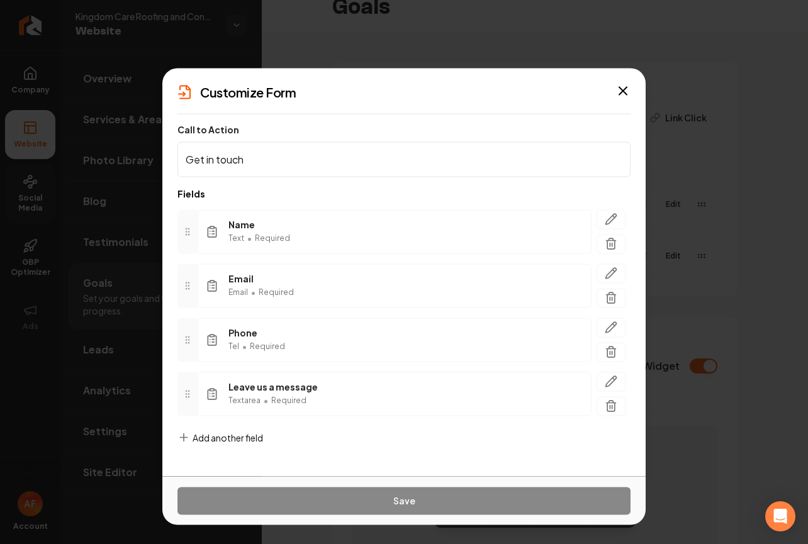
click at [222, 439] on span "Add another field" at bounding box center [228, 437] width 70 height 13
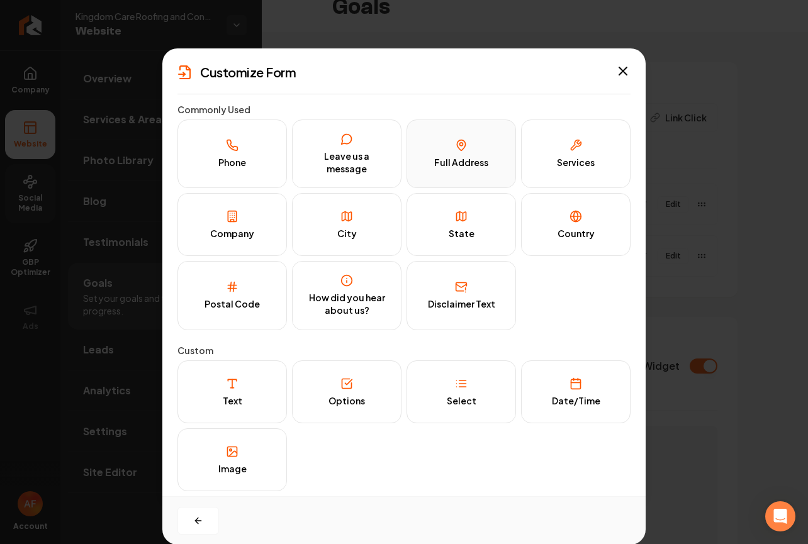
click at [471, 144] on button "Full Address" at bounding box center [462, 154] width 110 height 69
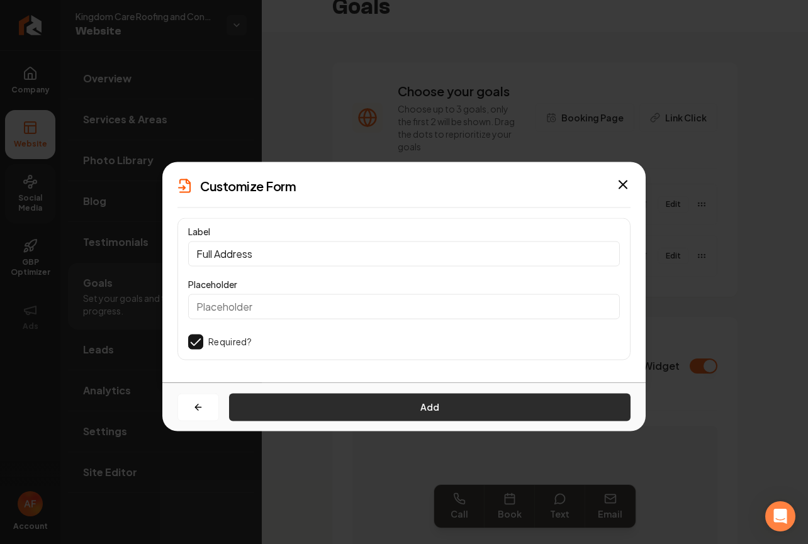
click at [378, 411] on button "Add" at bounding box center [430, 407] width 402 height 28
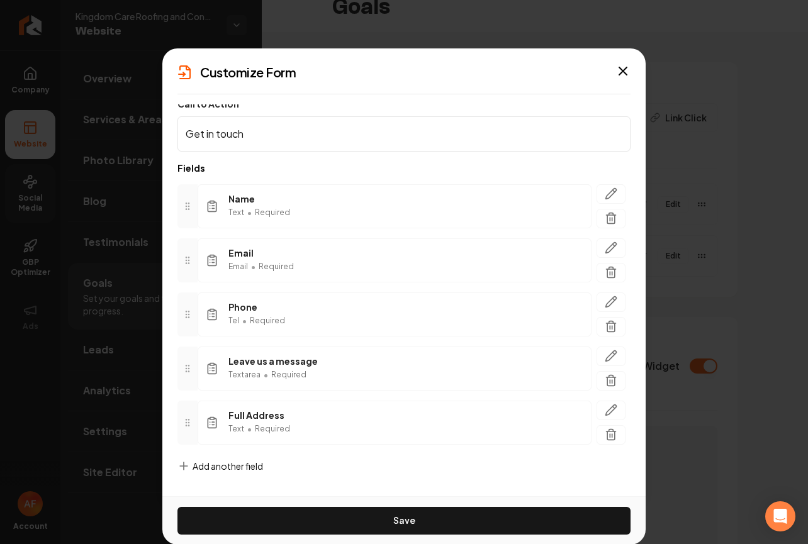
scroll to position [14, 0]
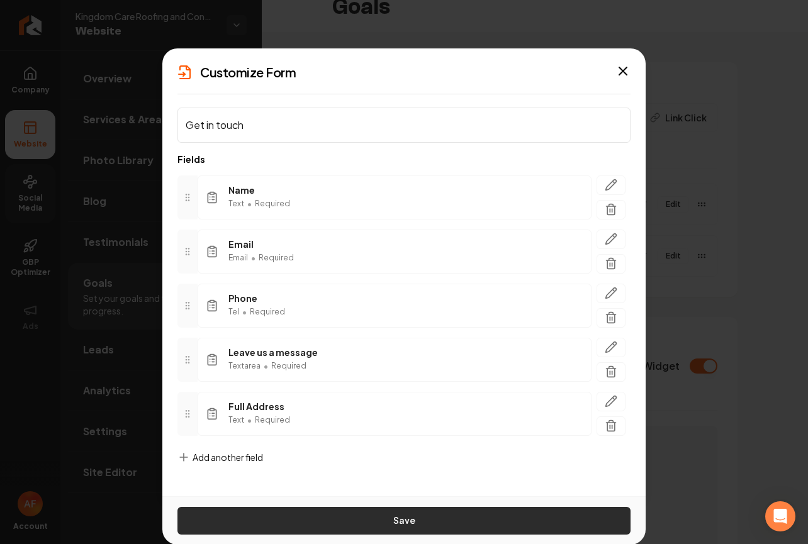
click at [390, 521] on button "Save" at bounding box center [404, 521] width 453 height 28
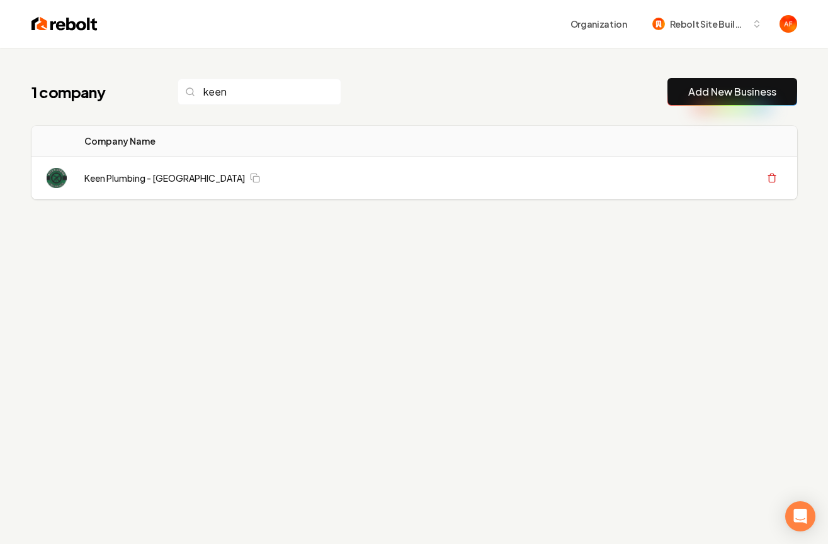
type input "keen"
drag, startPoint x: 31, startPoint y: 91, endPoint x: 386, endPoint y: 232, distance: 382.8
click at [386, 232] on div "1 company keen Add New Business Logo Company Name Actions Keen Plumbing - [GEOG…" at bounding box center [414, 164] width 806 height 232
drag, startPoint x: 31, startPoint y: 98, endPoint x: 721, endPoint y: 239, distance: 704.8
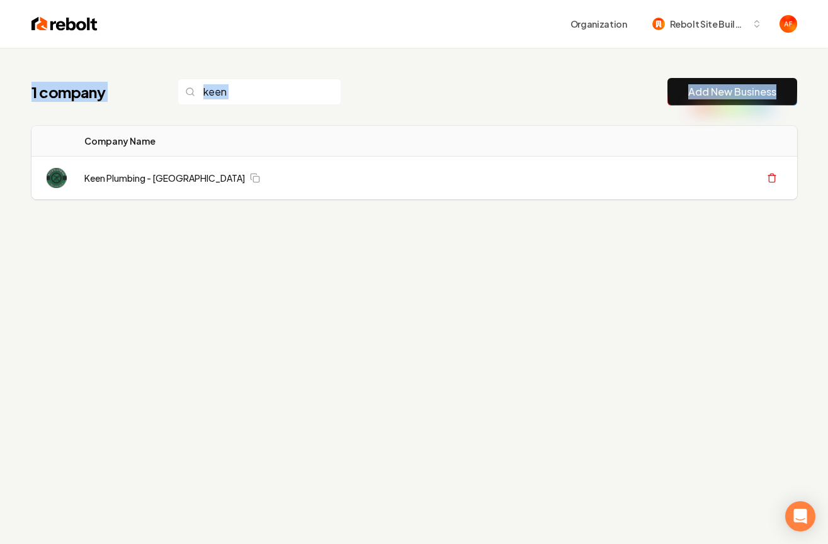
click at [711, 247] on div "1 company keen Add New Business Logo Company Name Actions Keen Plumbing - [GEOG…" at bounding box center [414, 164] width 806 height 232
click at [721, 239] on div "1 company keen Add New Business Logo Company Name Actions Keen Plumbing - [GEOG…" at bounding box center [414, 164] width 806 height 232
drag, startPoint x: 757, startPoint y: 220, endPoint x: 20, endPoint y: 21, distance: 764.1
click at [22, 27] on div "Organization Rebolt Site Builder 1 company keen Add New Business Logo Company N…" at bounding box center [414, 272] width 828 height 544
click at [50, 85] on h1 "1 company" at bounding box center [91, 92] width 121 height 20
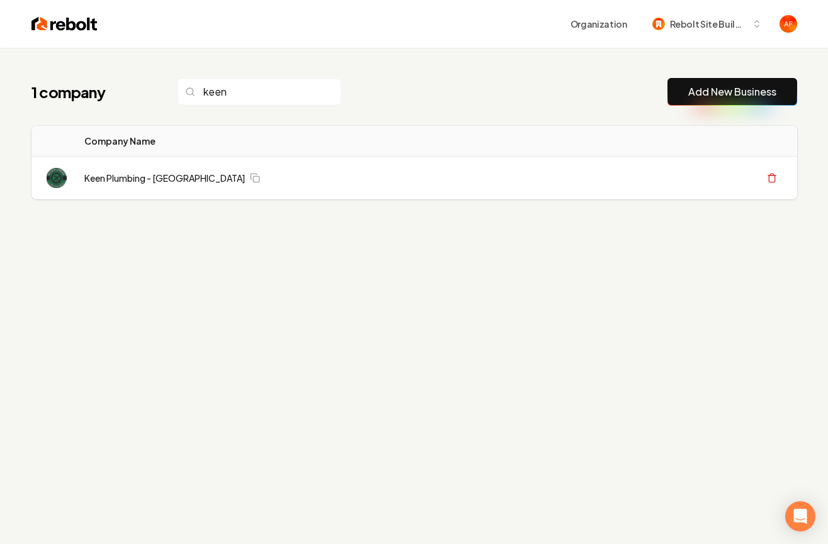
click at [37, 88] on h1 "1 company" at bounding box center [91, 92] width 121 height 20
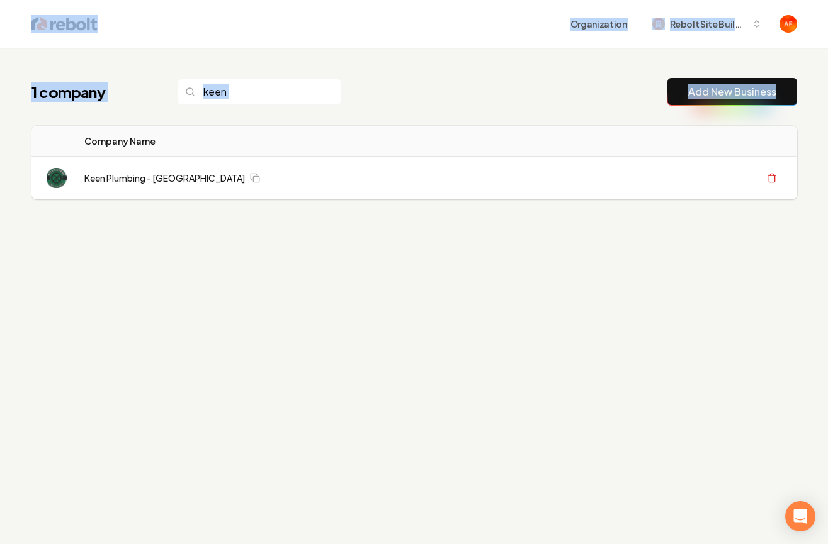
drag, startPoint x: 26, startPoint y: 23, endPoint x: 566, endPoint y: 289, distance: 602.1
click at [565, 291] on div "Organization Rebolt Site Builder 1 company keen Add New Business Logo Company N…" at bounding box center [414, 272] width 828 height 544
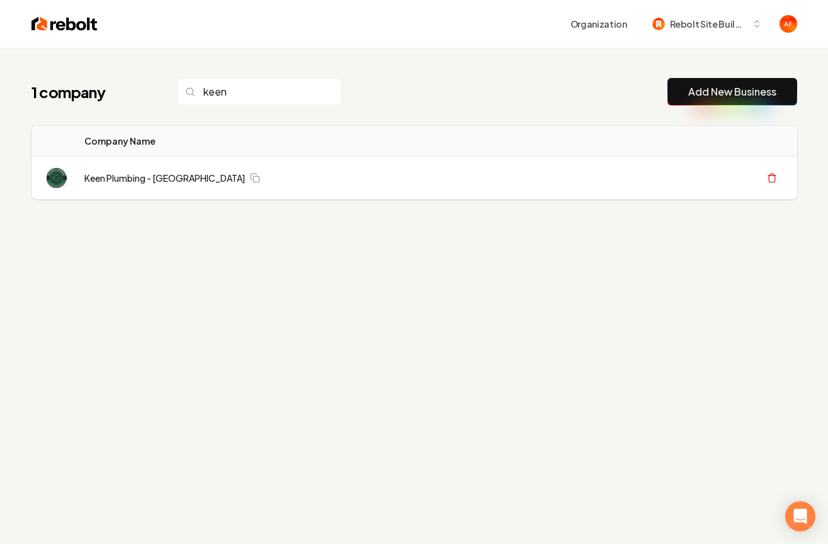
click at [634, 245] on div "1 company keen Add New Business Logo Company Name Actions Keen Plumbing - [GEOG…" at bounding box center [414, 164] width 806 height 232
